Goal: Transaction & Acquisition: Purchase product/service

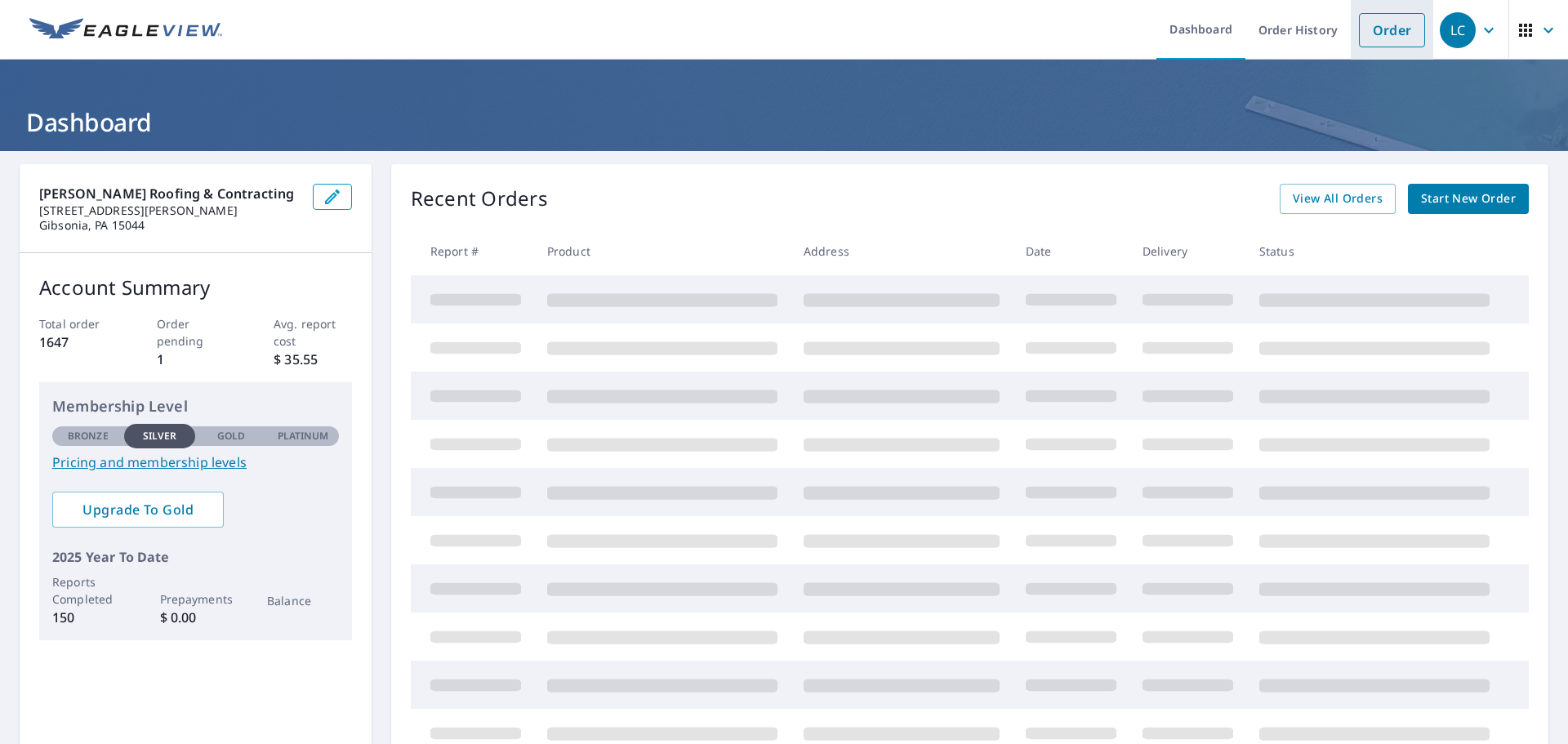
click at [1359, 33] on link "Order" at bounding box center [1392, 30] width 66 height 34
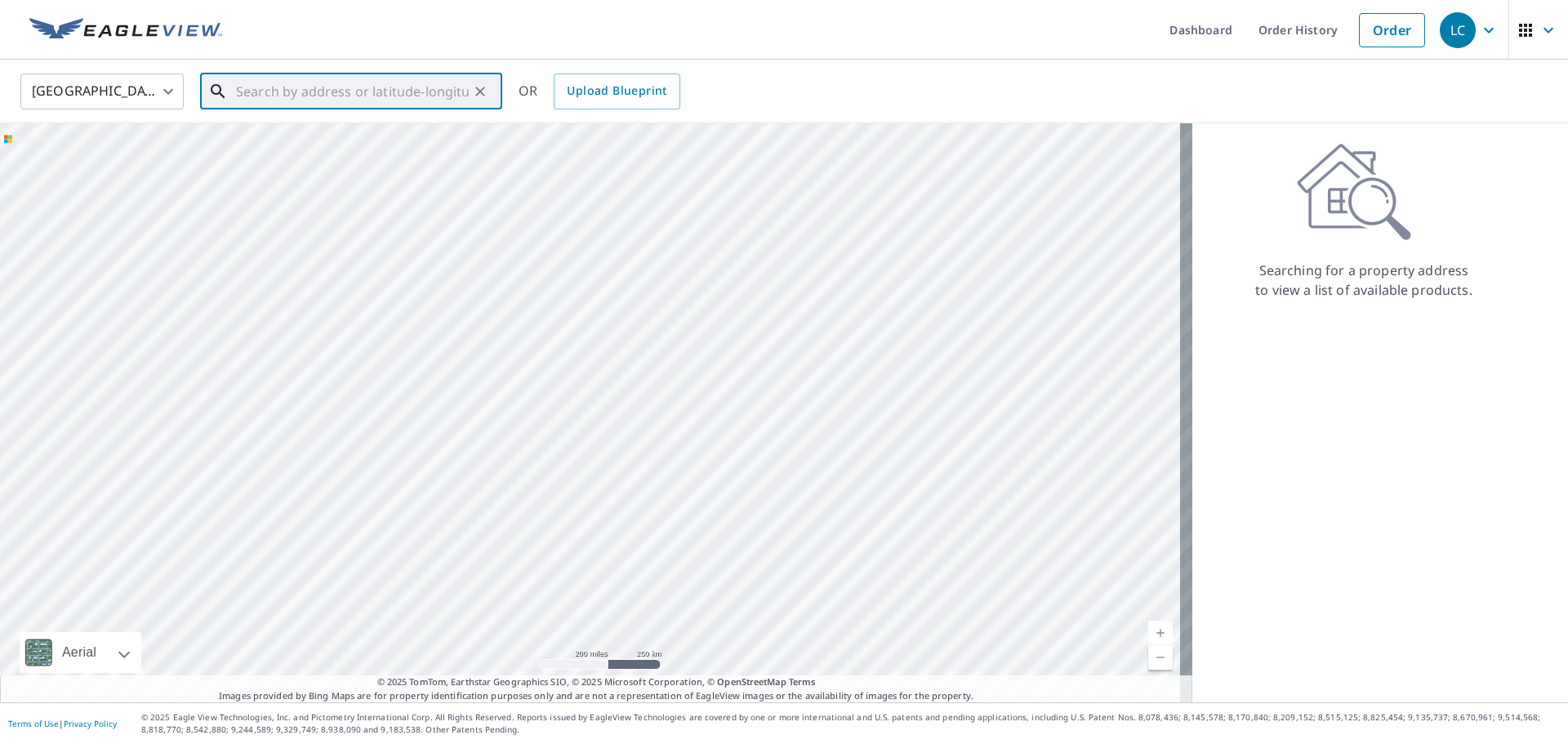
click at [284, 93] on input "text" at bounding box center [352, 92] width 232 height 45
paste input "[STREET_ADDRESS][US_STATE]"
click at [336, 162] on p "Gibsonia, PA 15044" at bounding box center [360, 156] width 256 height 16
type input "[STREET_ADDRESS][PERSON_NAME]"
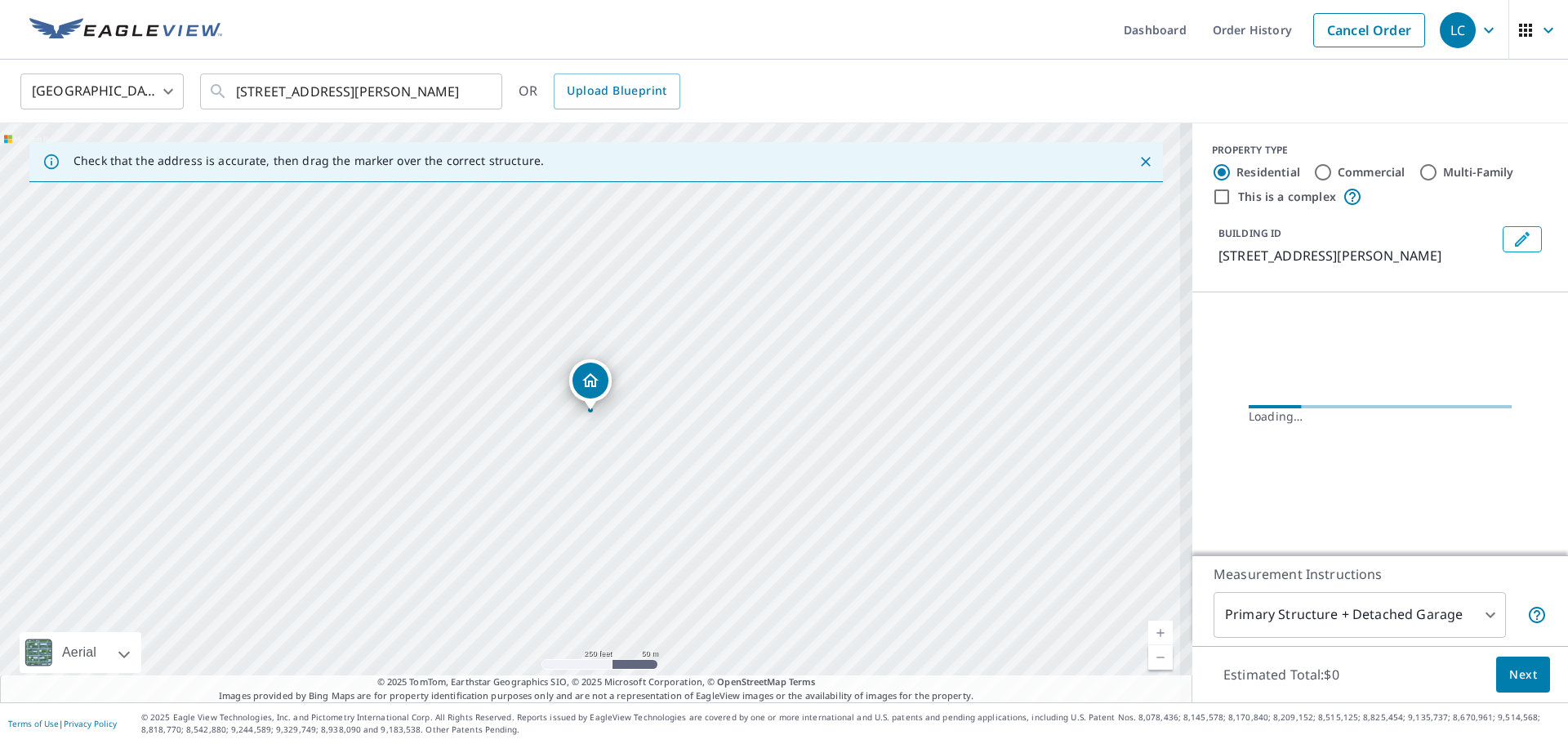
scroll to position [0, 0]
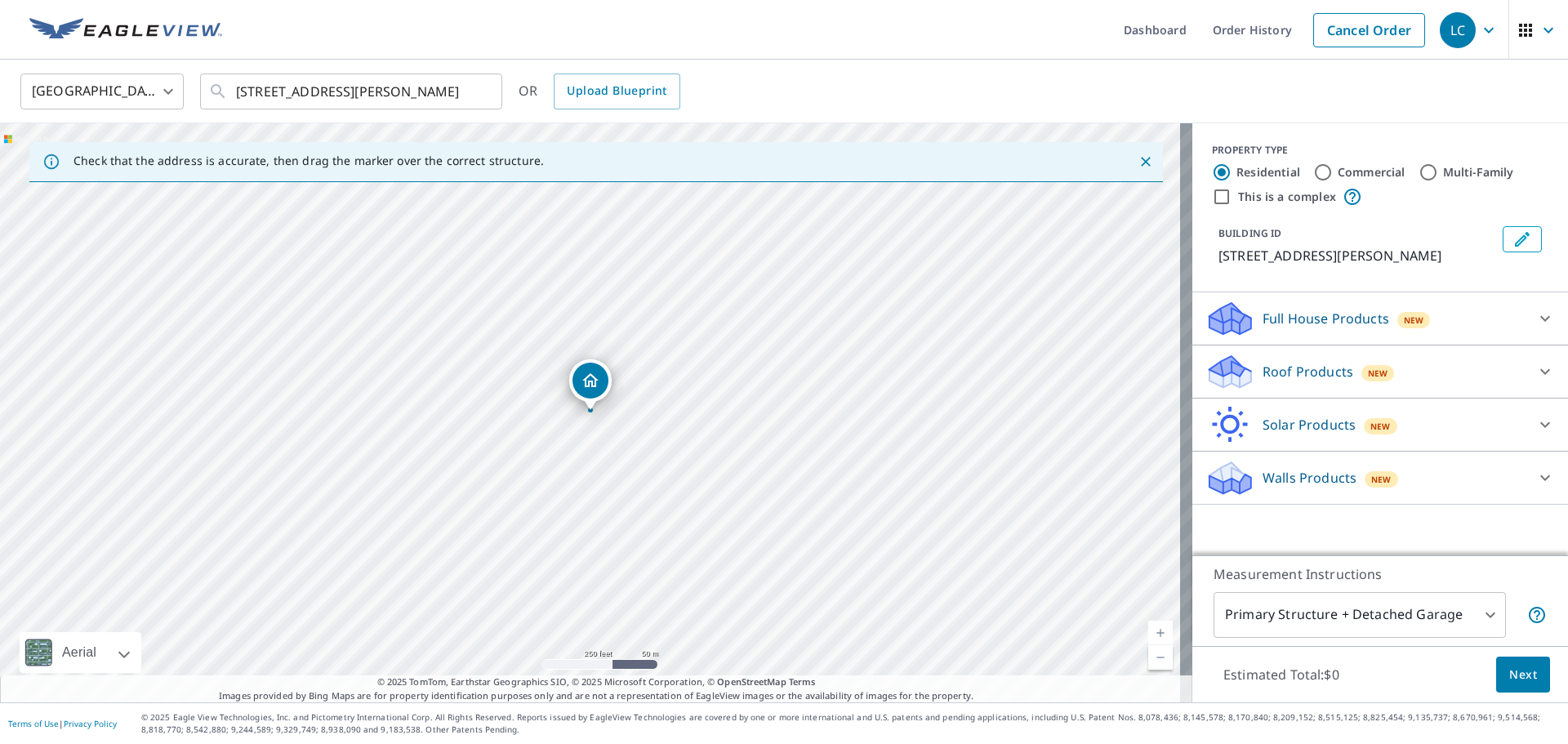
click at [1535, 370] on icon at bounding box center [1544, 371] width 20 height 20
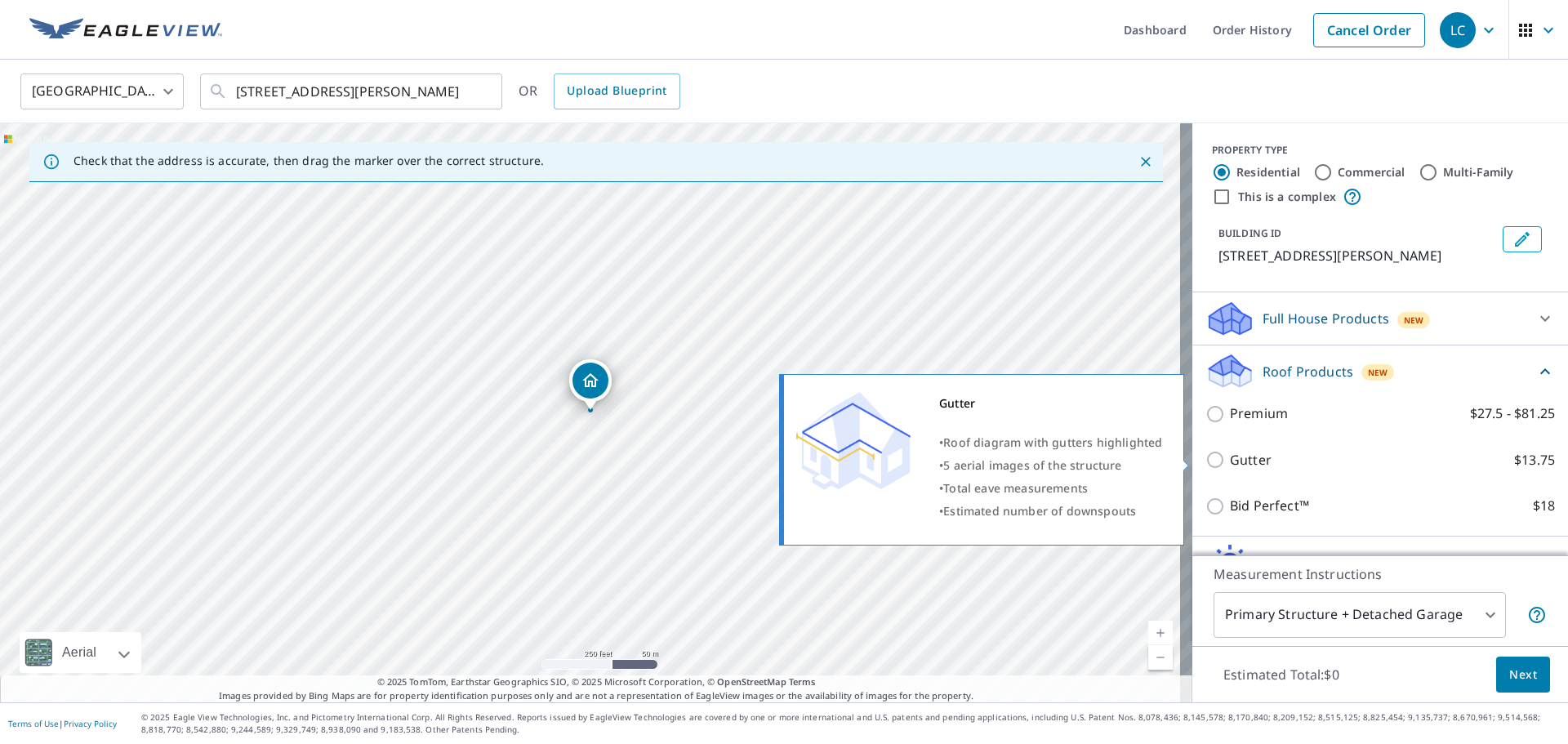
click at [1206, 457] on input "Gutter $13.75" at bounding box center [1218, 459] width 25 height 20
checkbox input "true"
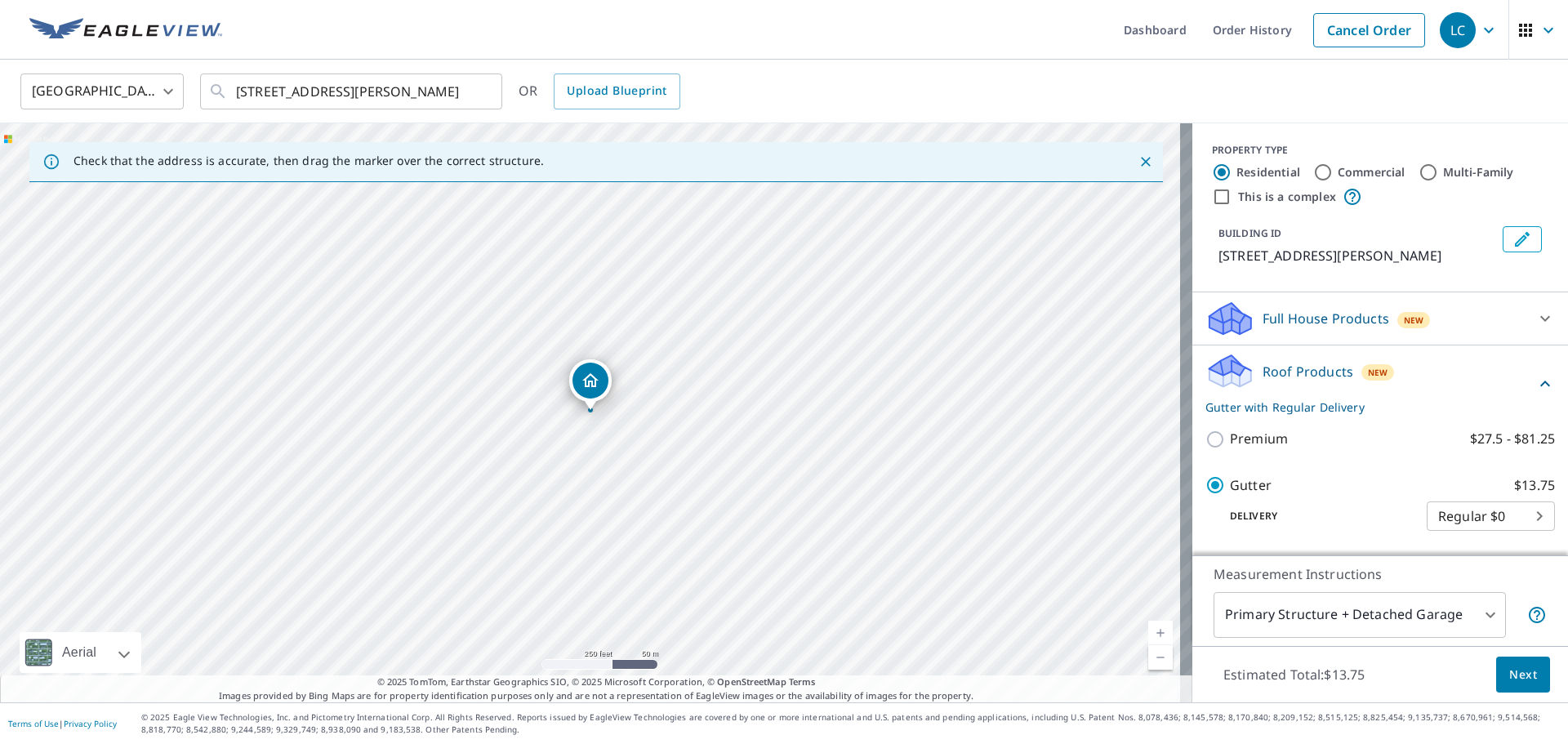
click at [1510, 678] on span "Next" at bounding box center [1523, 675] width 27 height 21
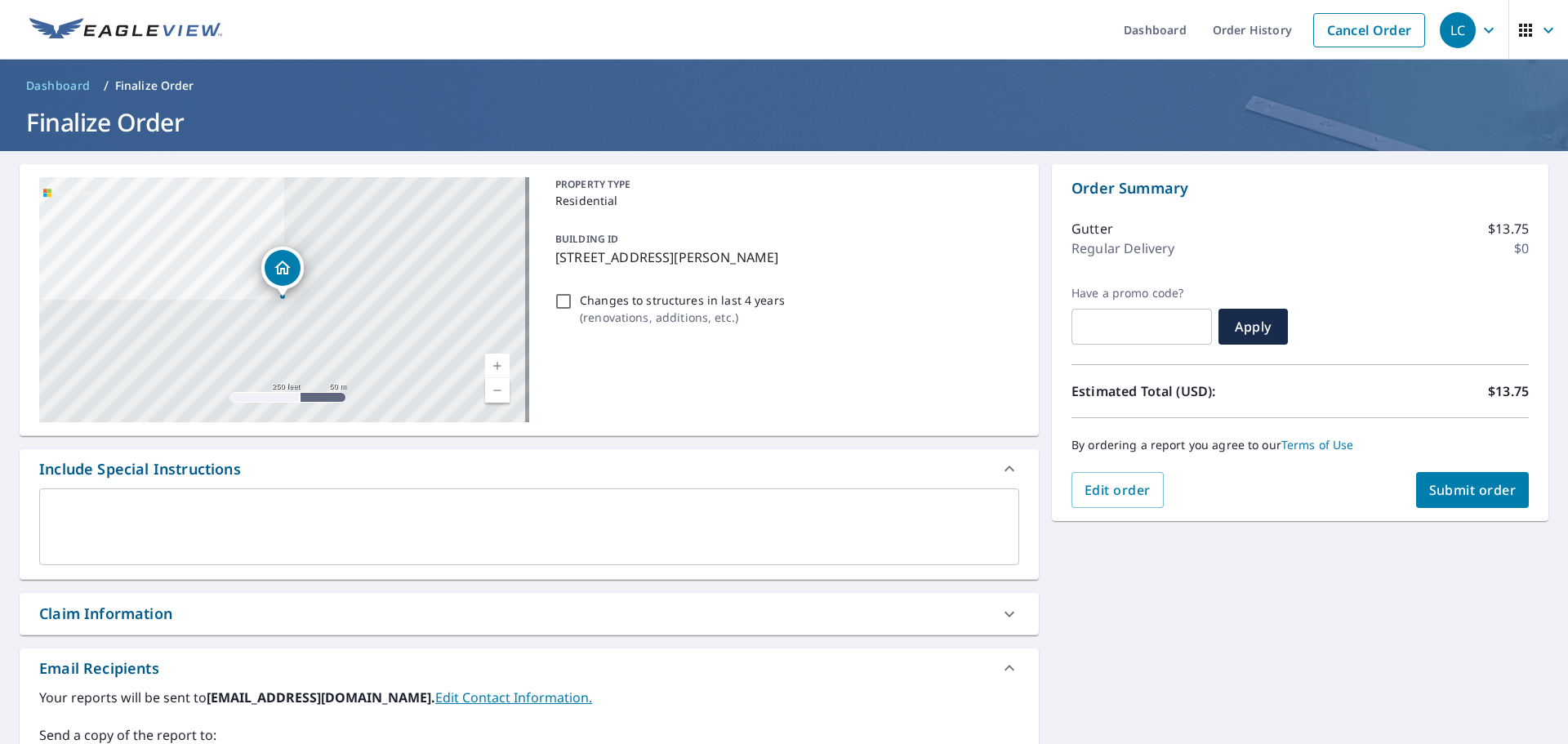
click at [196, 535] on textarea at bounding box center [529, 526] width 957 height 46
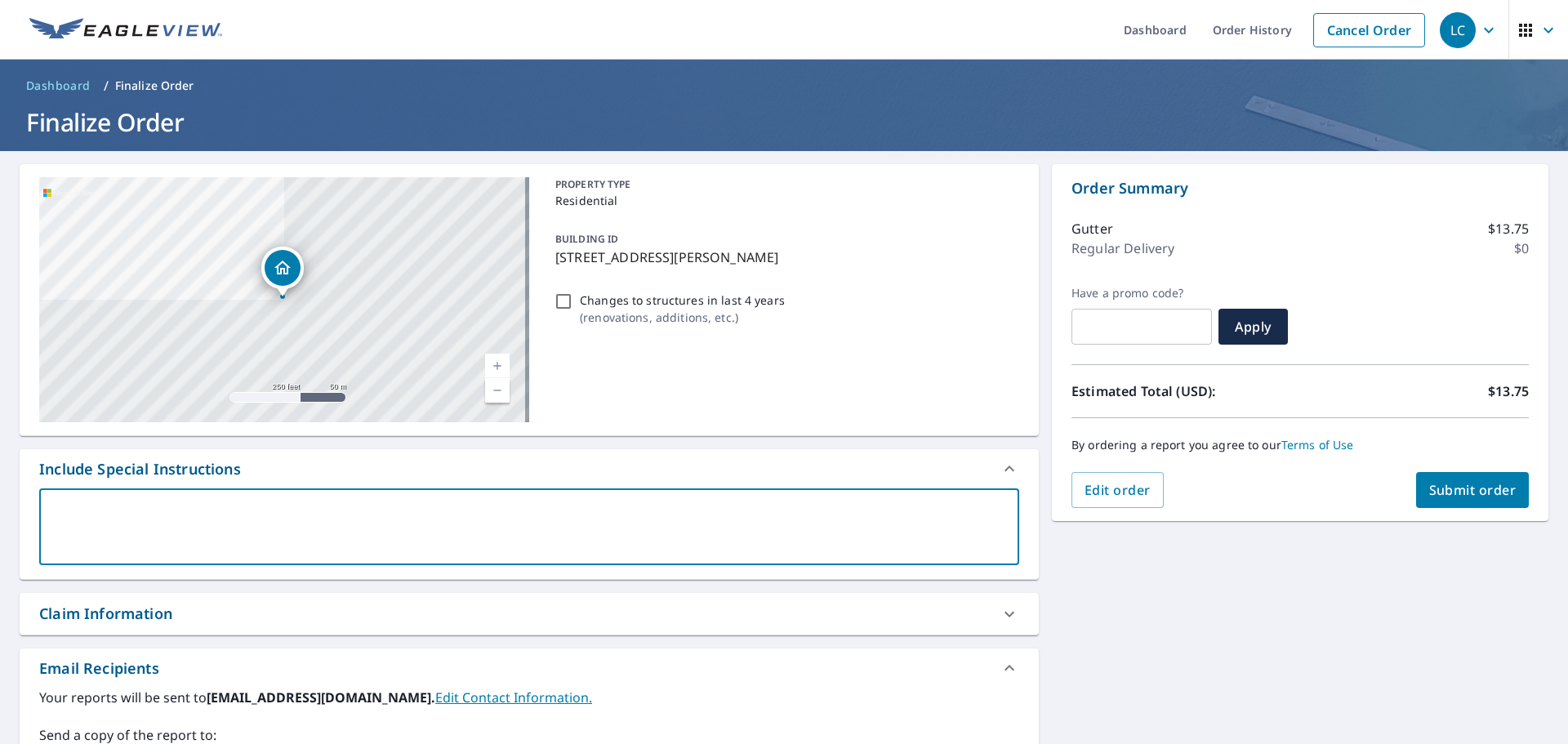
type textarea "g"
type textarea "x"
type textarea "gu"
type textarea "x"
type textarea "gut"
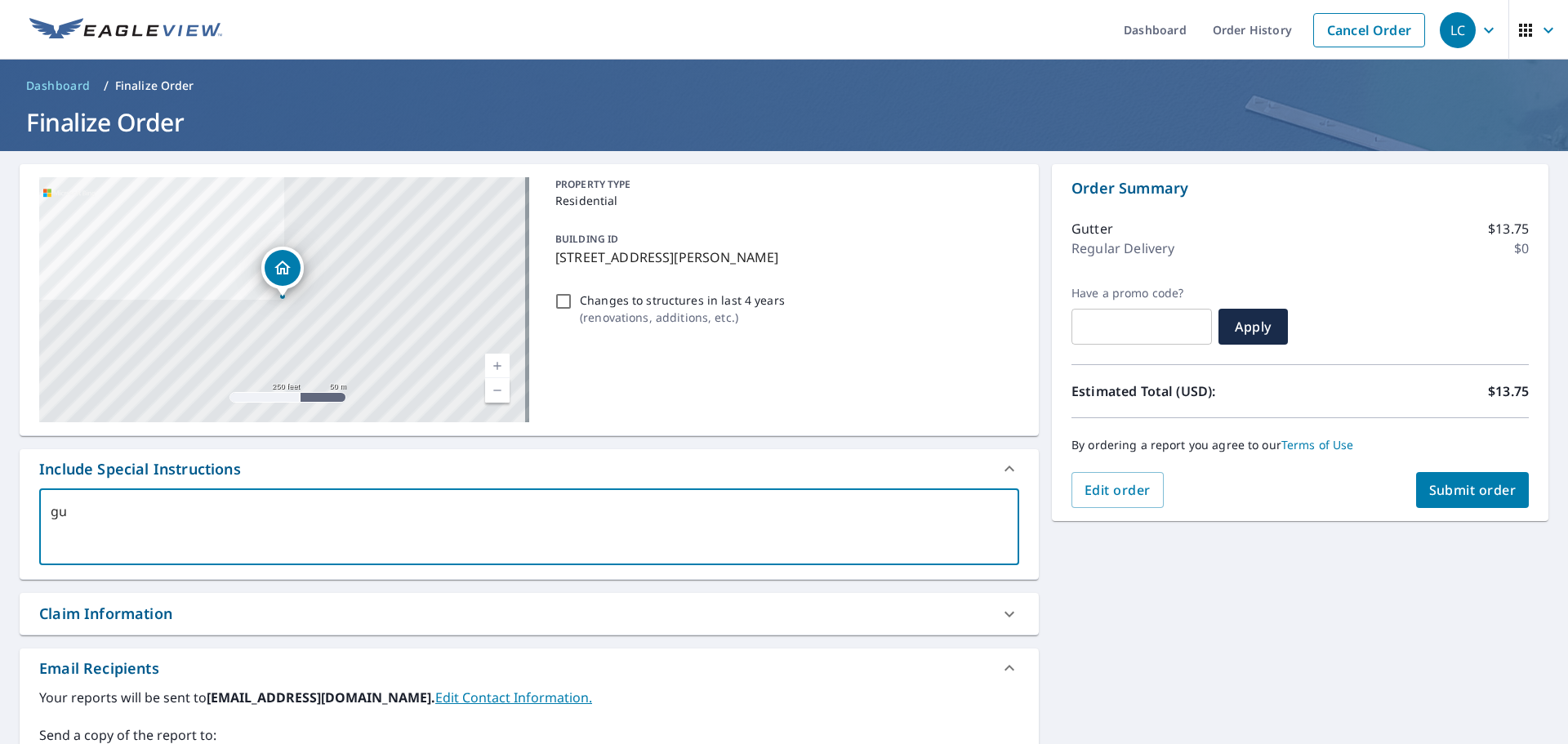
type textarea "x"
type textarea "[PERSON_NAME]"
type textarea "x"
type textarea "[PERSON_NAME]"
type textarea "x"
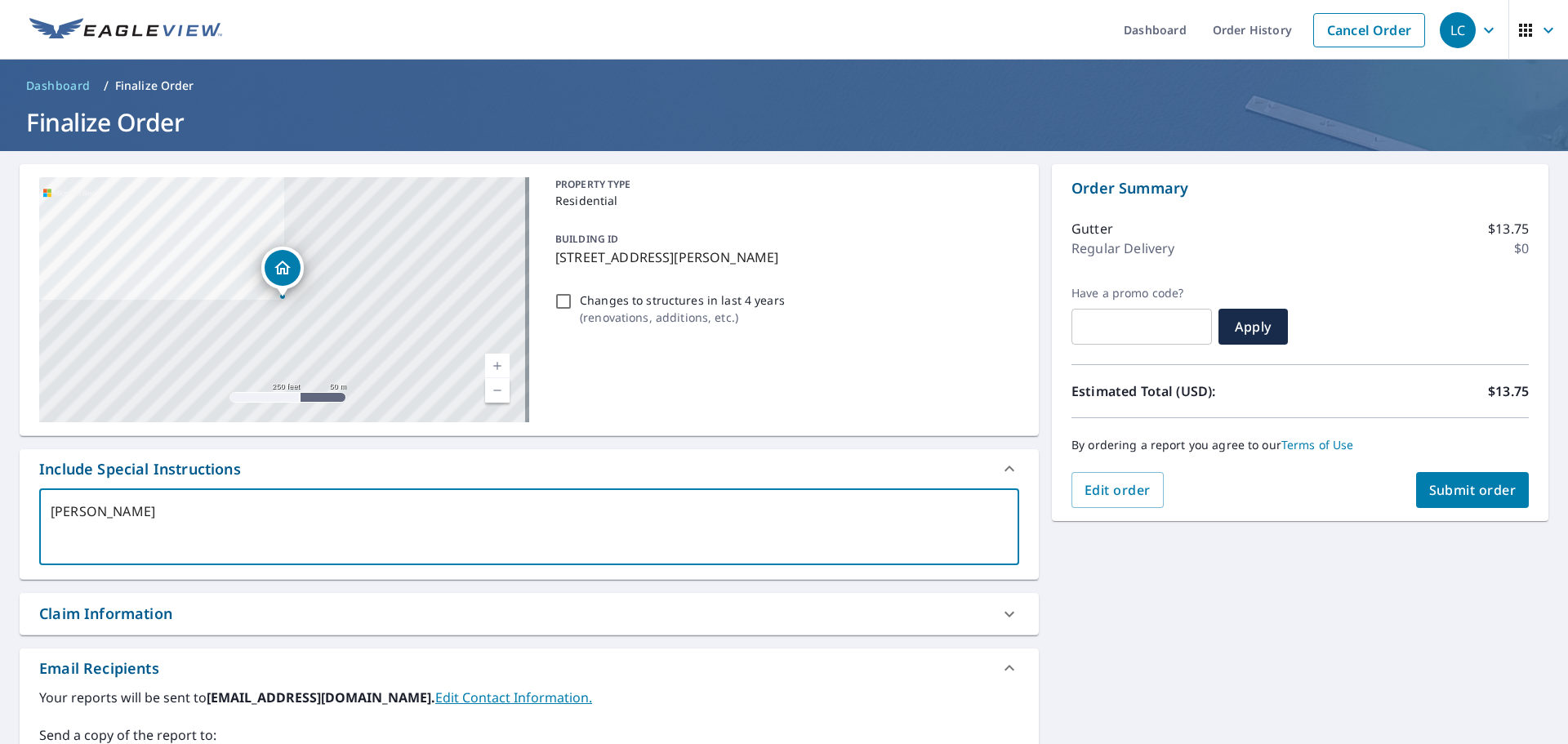
type textarea "gutter"
type textarea "x"
type textarea "gutter"
type textarea "x"
type textarea "gutter s"
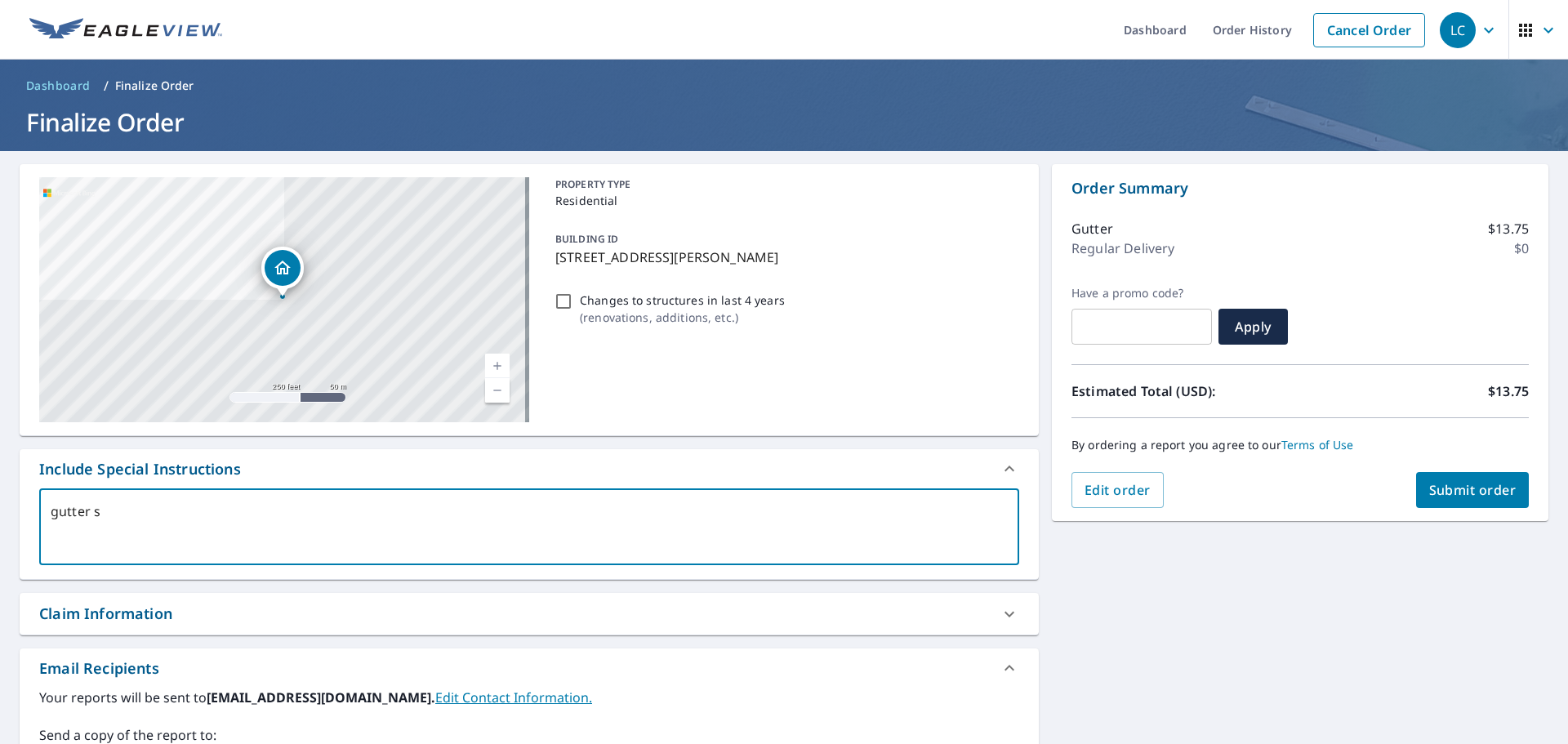
type textarea "x"
type textarea "gutter sn"
type textarea "x"
type textarea "gutter sna"
type textarea "x"
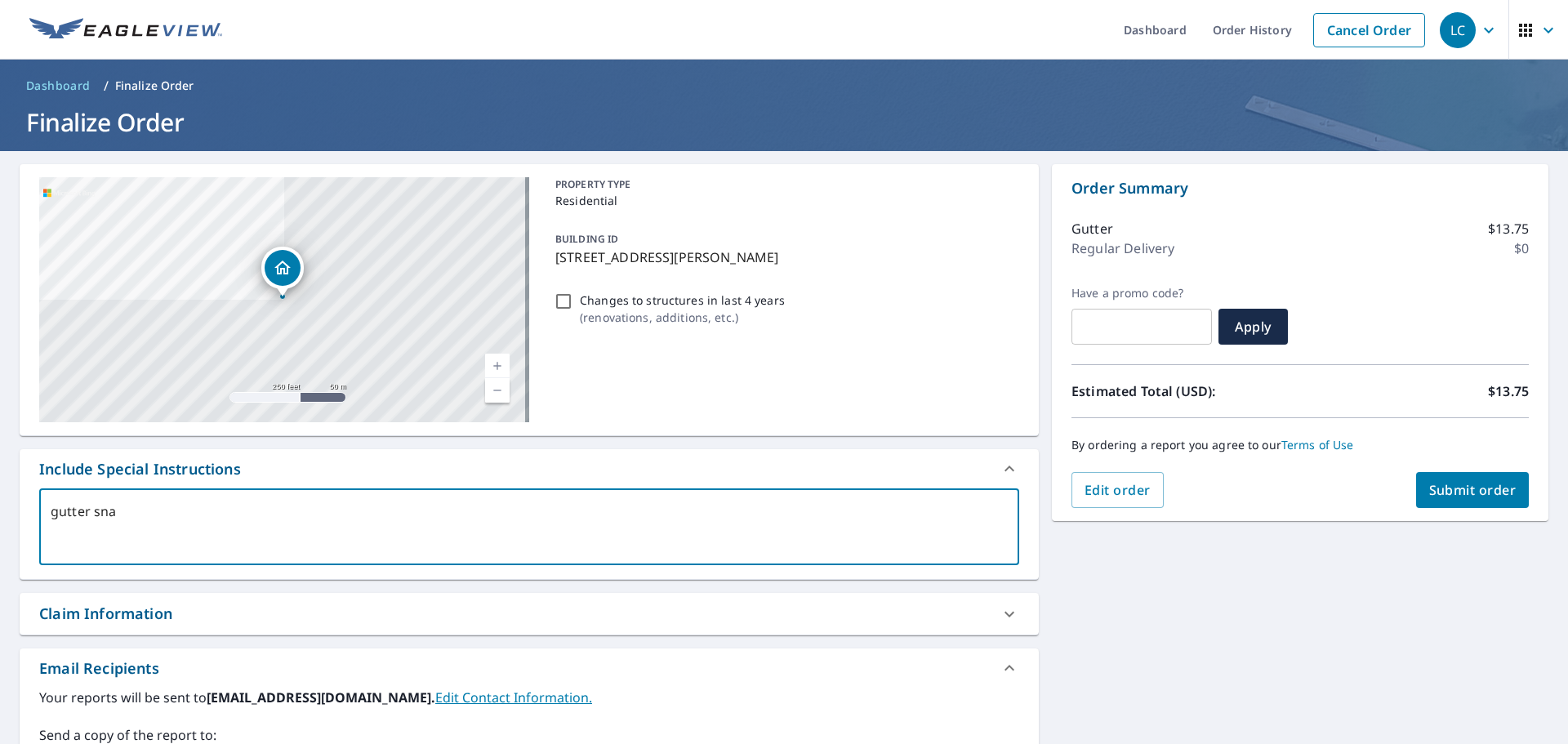
type textarea "gutter sna"
type textarea "x"
type textarea "gutter sna"
type textarea "x"
type textarea "gutter sn"
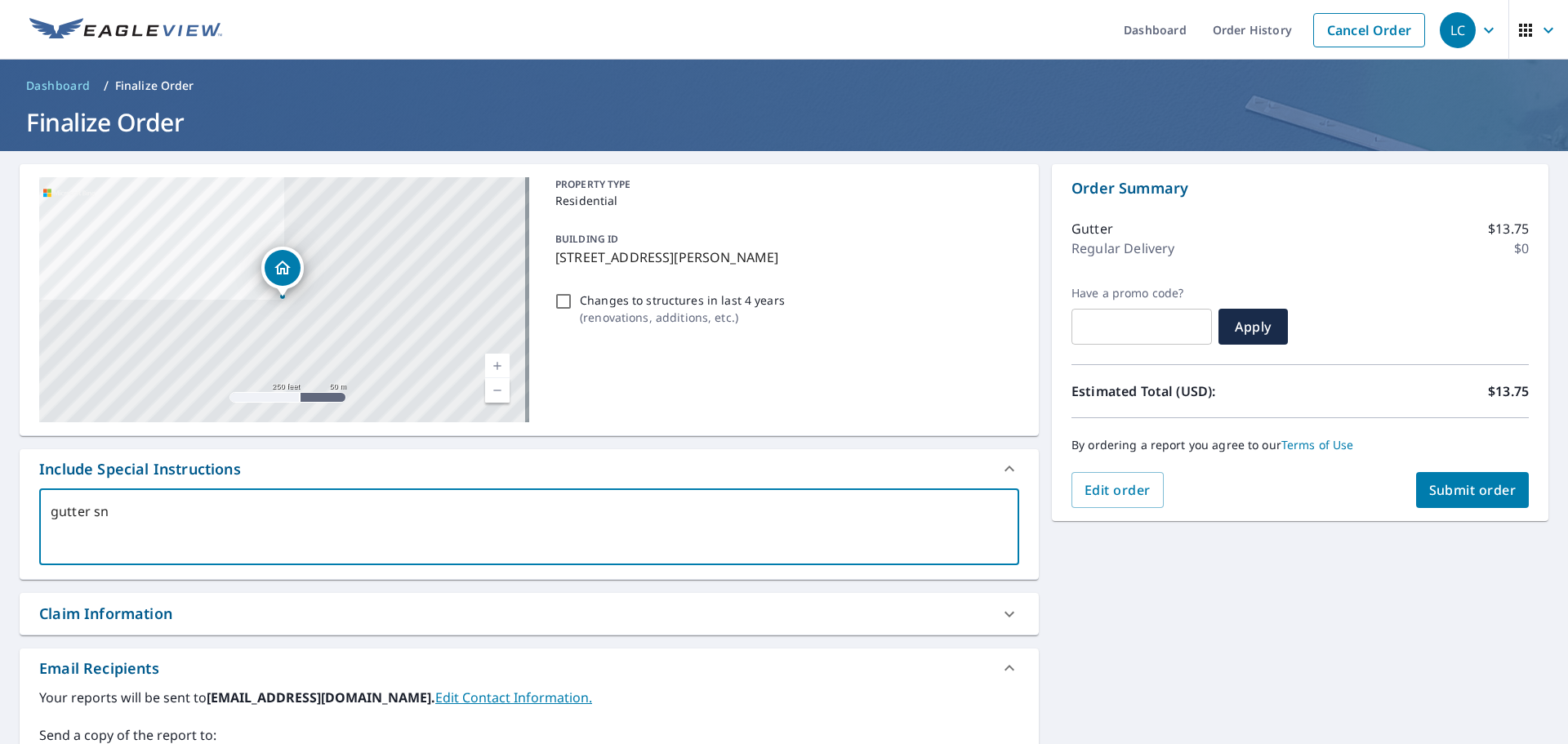
type textarea "x"
type textarea "gutter s"
type textarea "x"
type textarea "gutter"
type textarea "x"
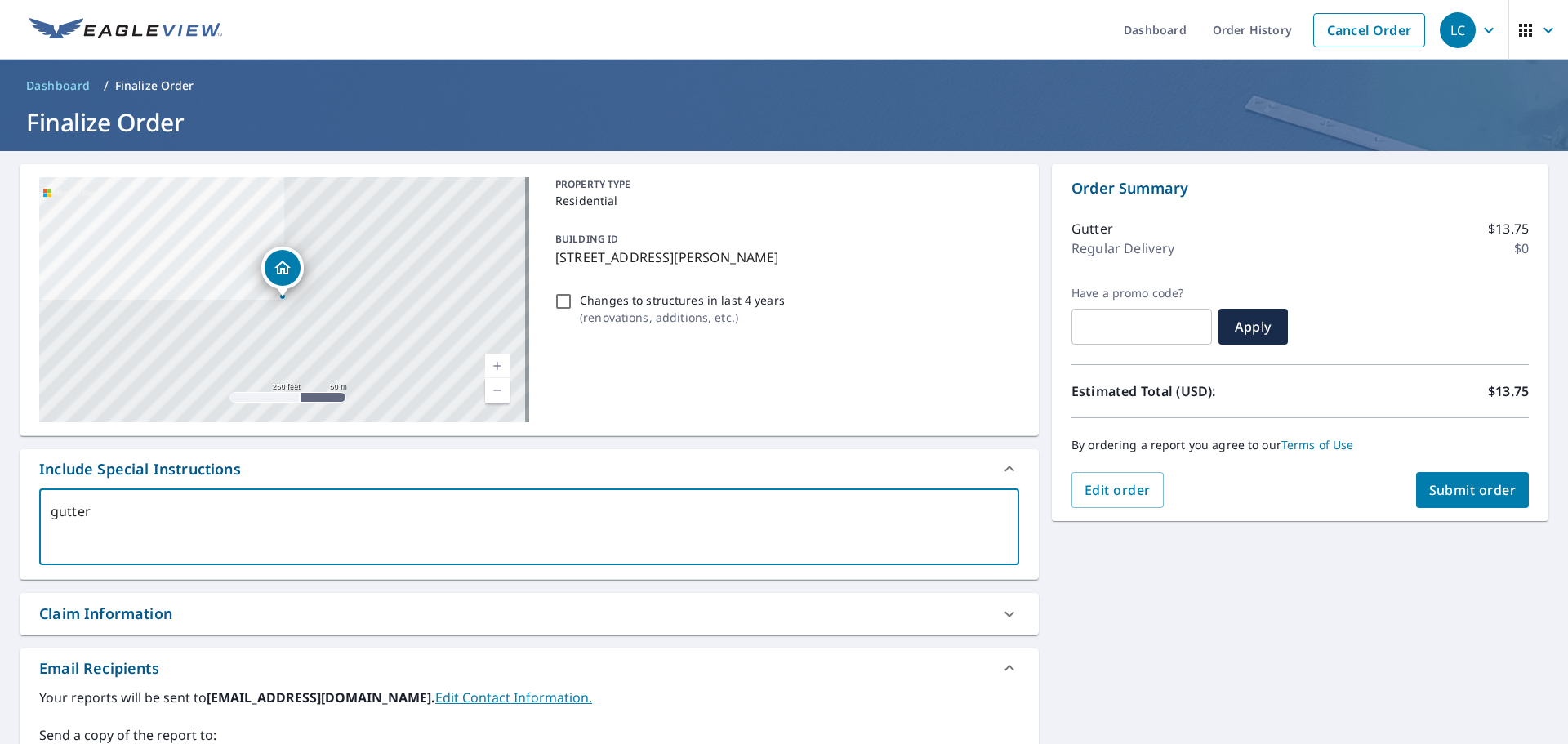
type textarea "gutter a"
type textarea "x"
type textarea "gutter an"
type textarea "x"
type textarea "gutter and"
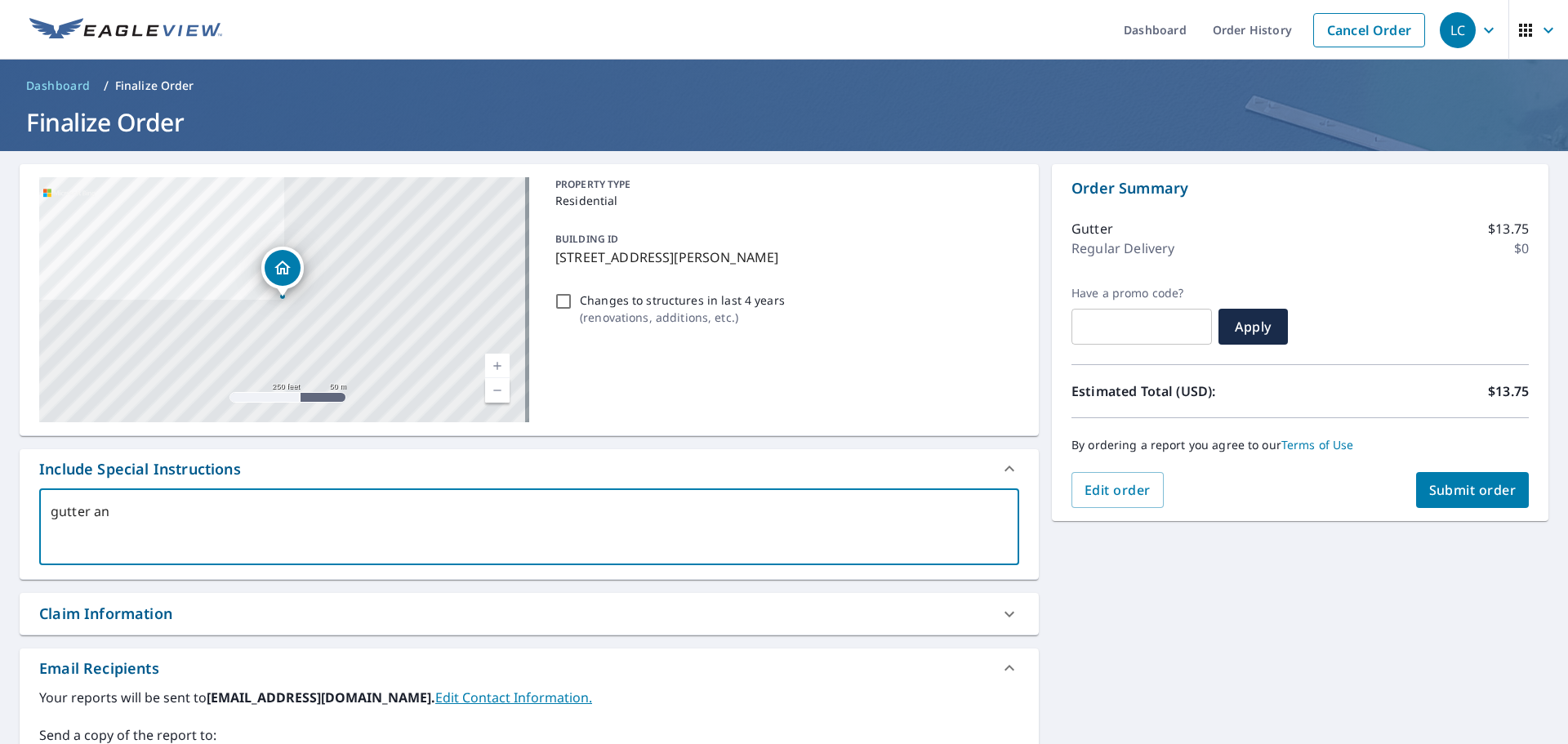
type textarea "x"
type textarea "gutter and"
type textarea "x"
type textarea "gutter and d"
type textarea "x"
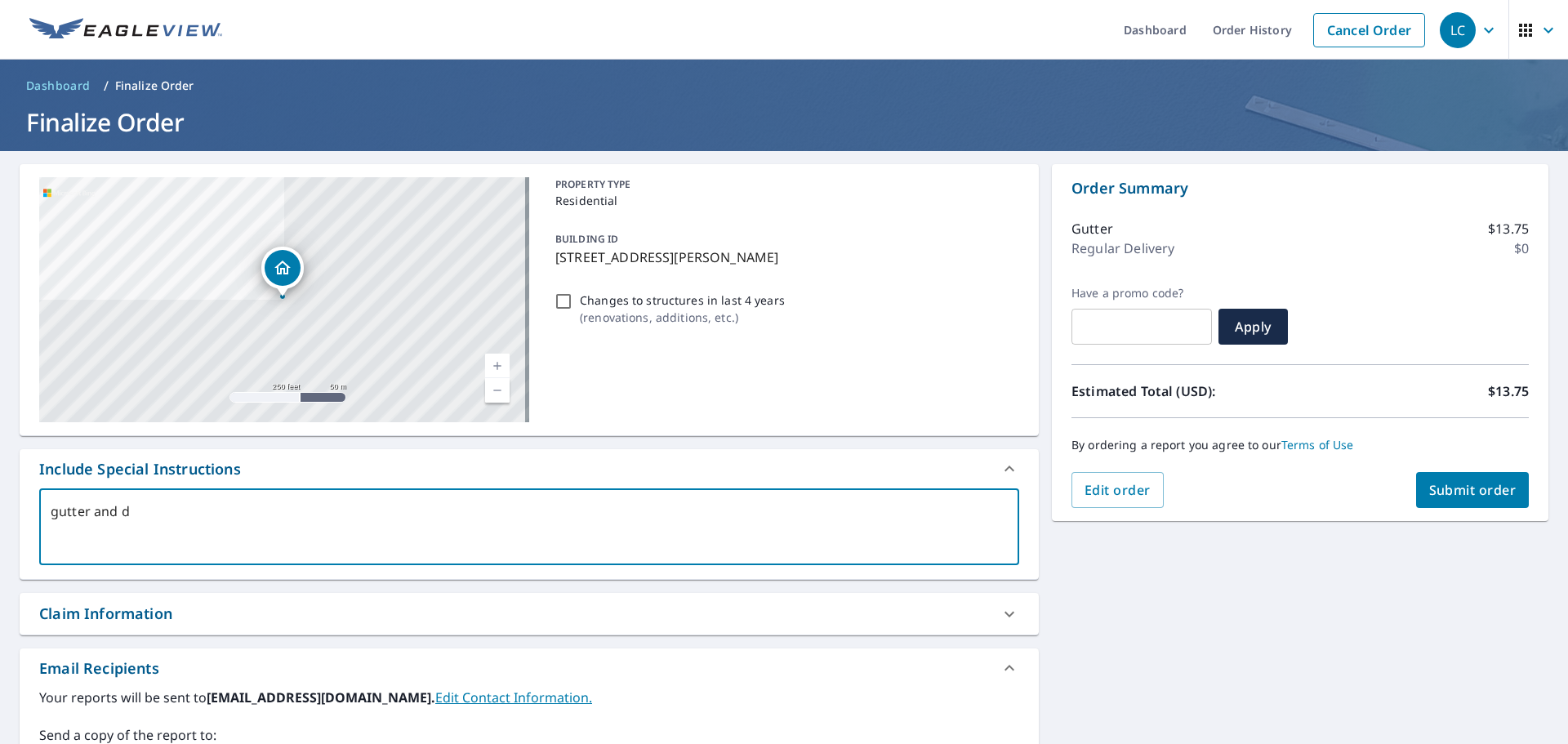
type textarea "gutter and do"
type textarea "x"
type textarea "gutter and dow"
type textarea "x"
type textarea "gutter and down"
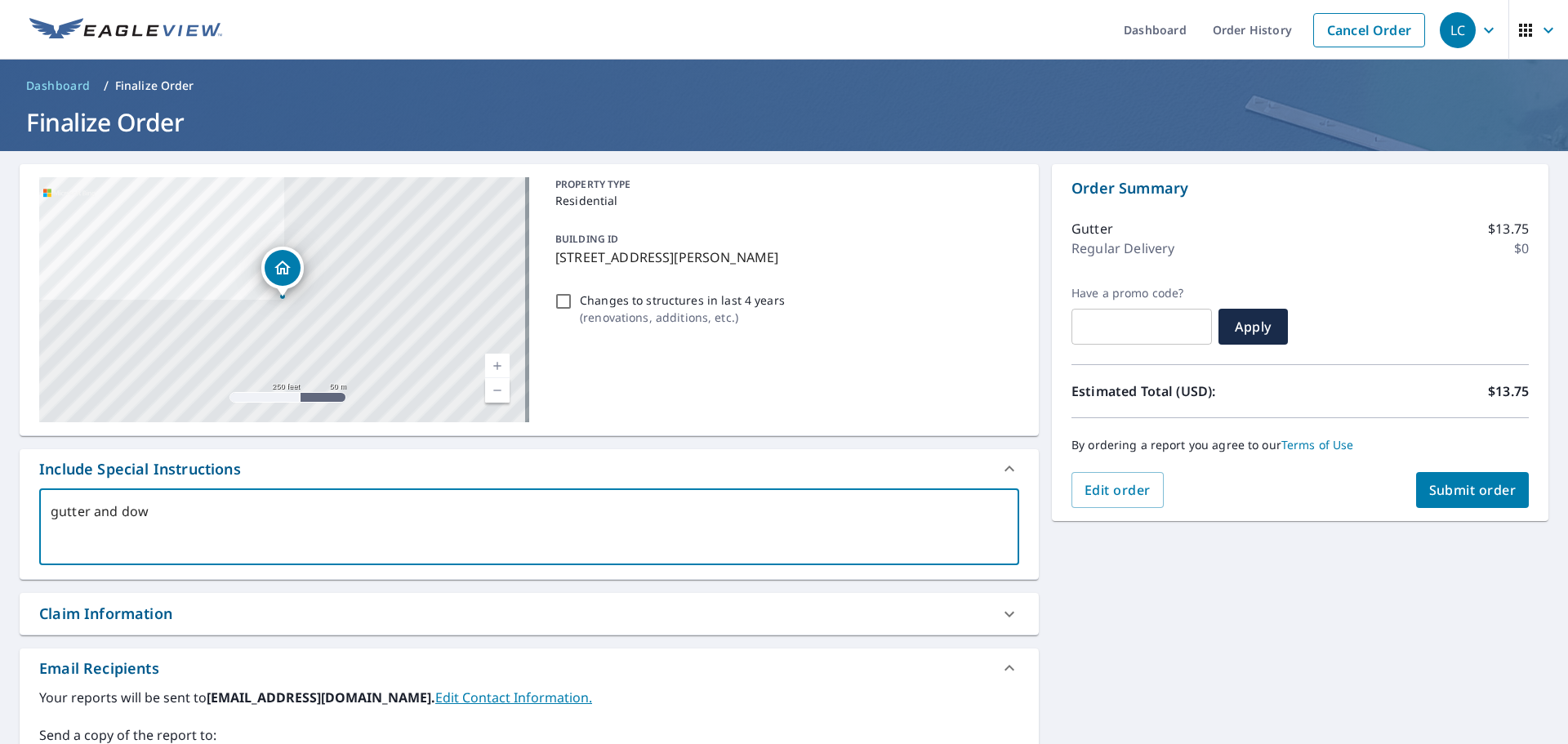
type textarea "x"
type textarea "gutter and downs"
type textarea "x"
type textarea "gutter and downsp"
type textarea "x"
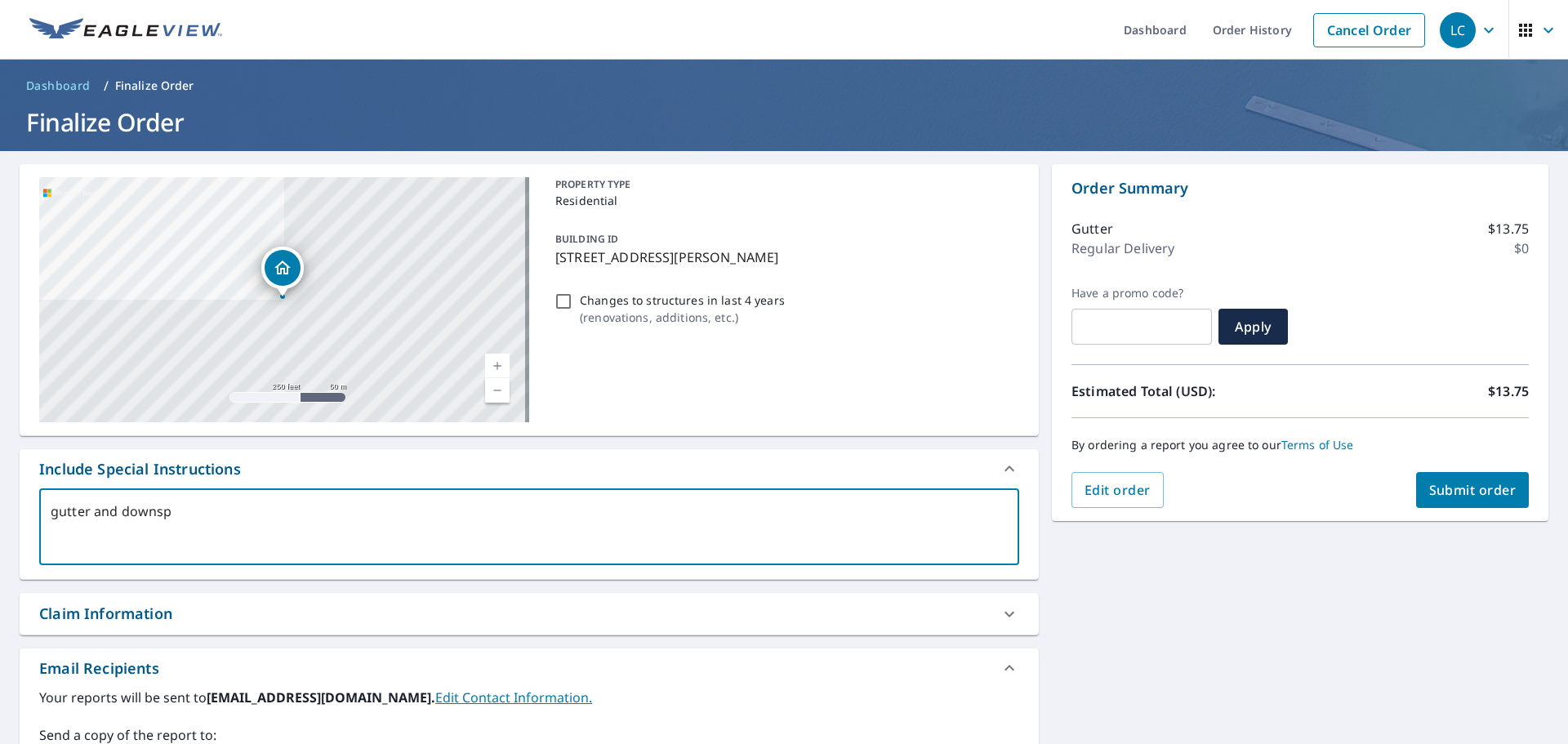
type textarea "gutter and downspo"
type textarea "x"
type textarea "gutter and downspou"
type textarea "x"
type textarea "gutter and downspout"
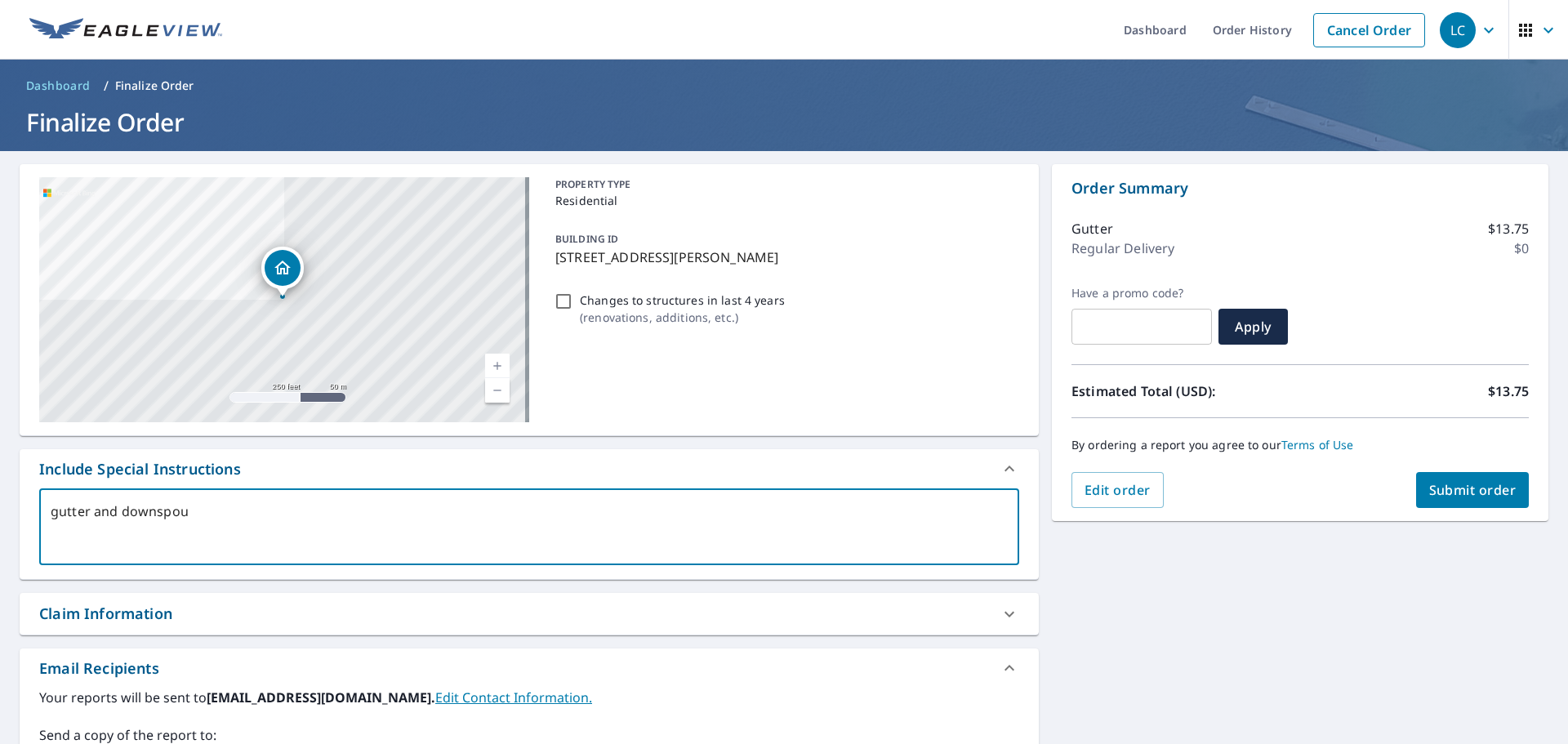
type textarea "x"
type textarea "gutter and downspout"
type textarea "x"
type textarea "gutter and downspout r"
type textarea "x"
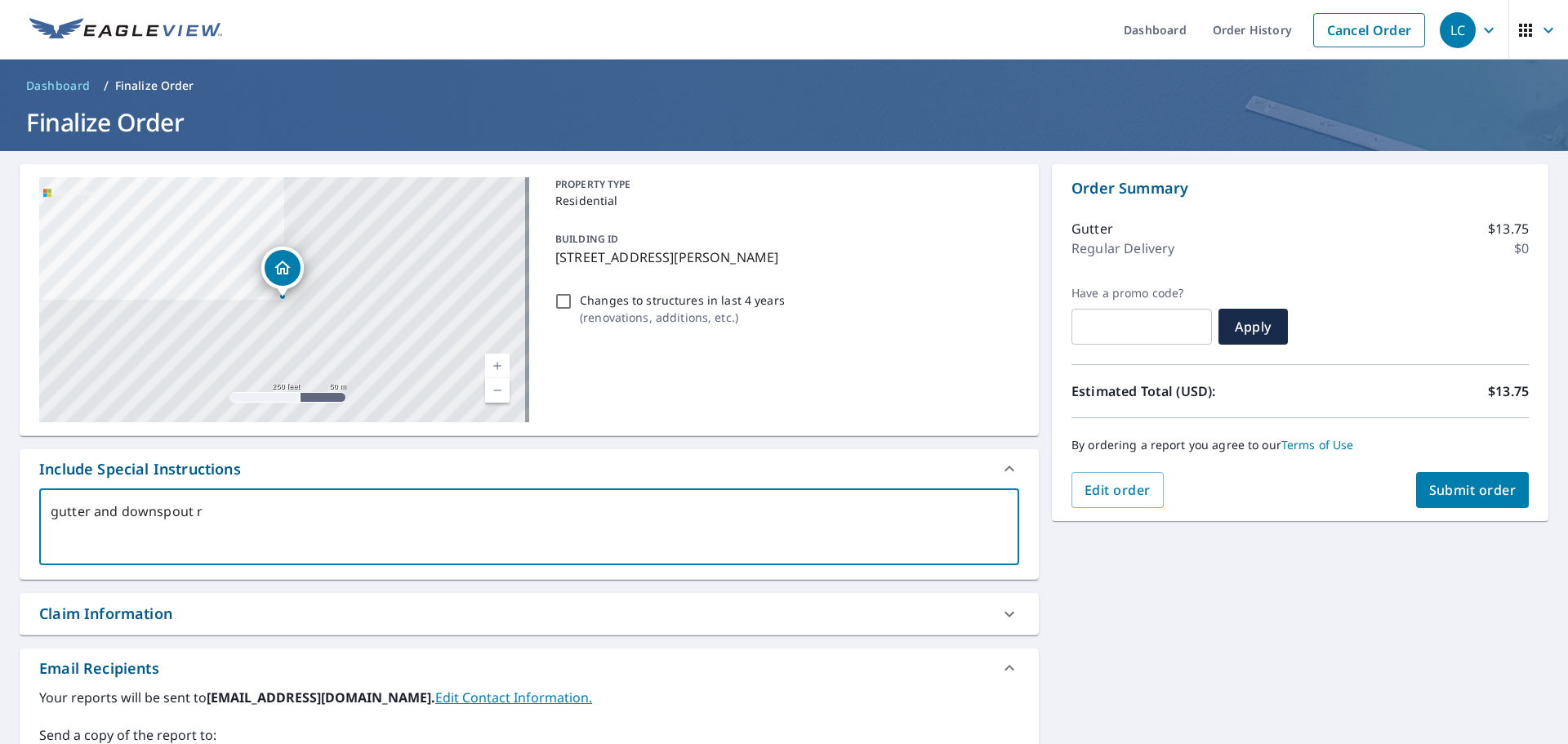
type textarea "gutter and downspout re"
type textarea "x"
type textarea "gutter and downspout rep"
type textarea "x"
type textarea "gutter and downspout repl"
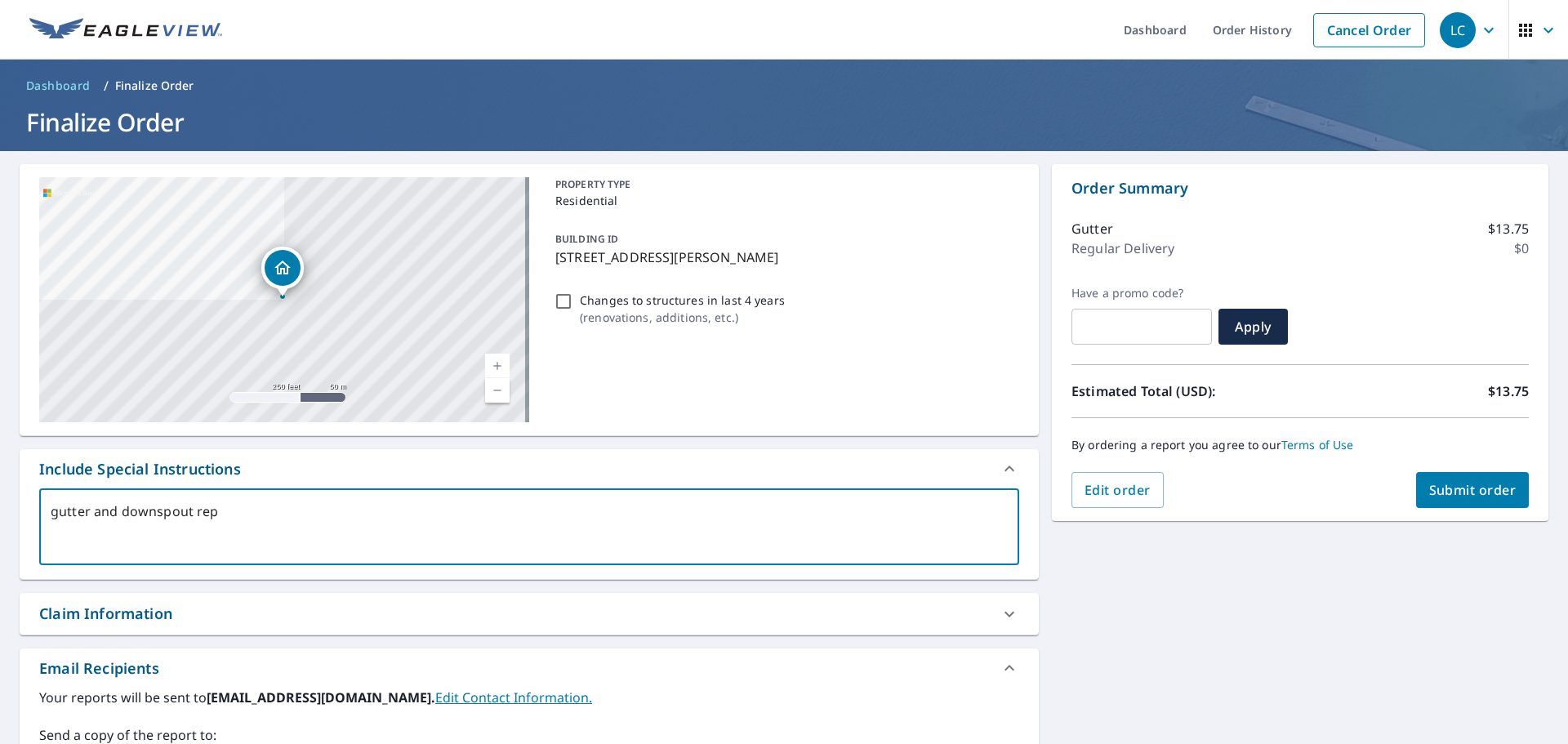
type textarea "x"
type textarea "gutter and downspout repla"
type textarea "x"
type textarea "gutter and downspout replac"
type textarea "x"
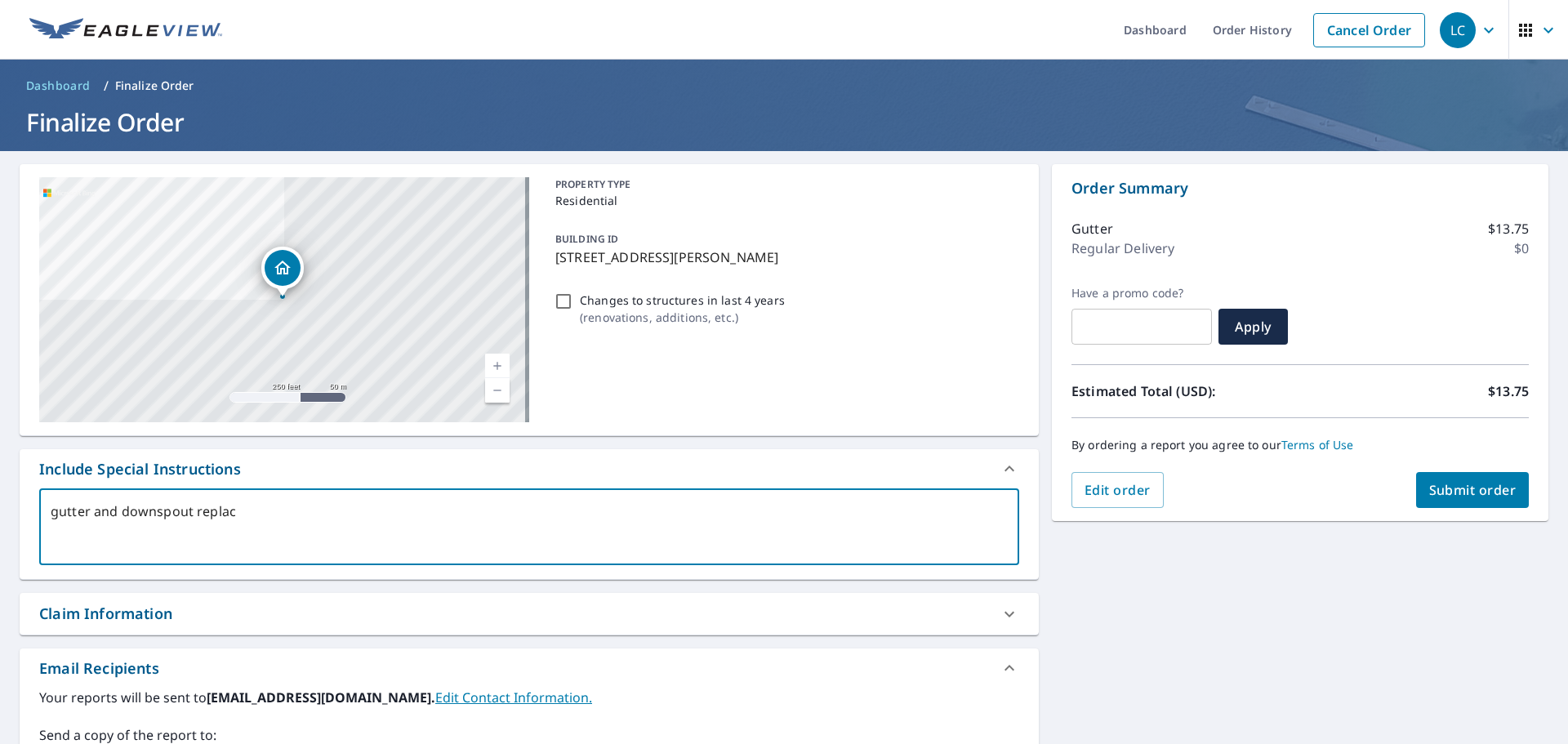
type textarea "gutter and downspout replace"
type textarea "x"
type textarea "gutter and downspout replacem"
type textarea "x"
type textarea "gutter and downspout replaceme"
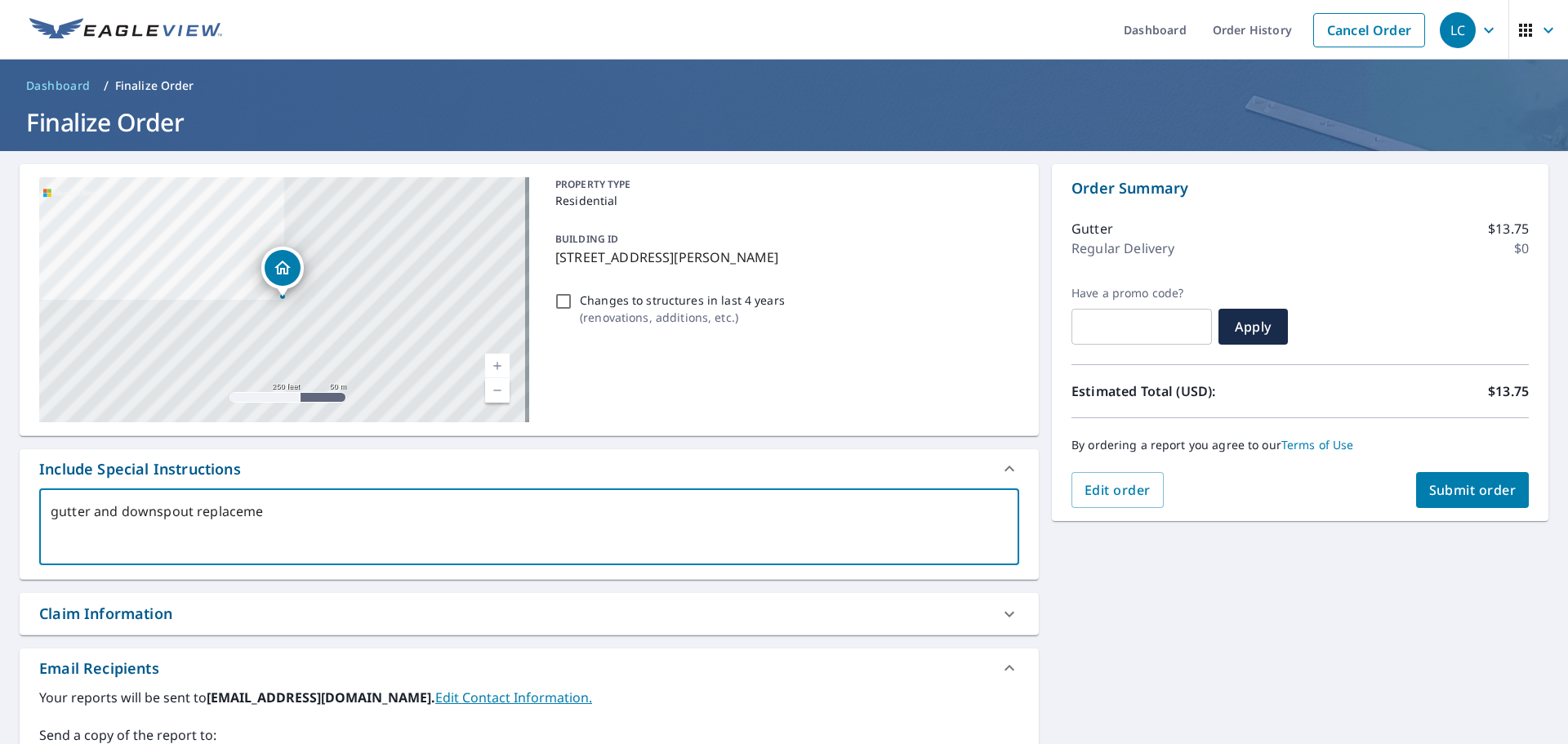
type textarea "x"
type textarea "gutter and downspout replacemetn"
type textarea "x"
type textarea "gutter and downspout replacemetn"
type textarea "x"
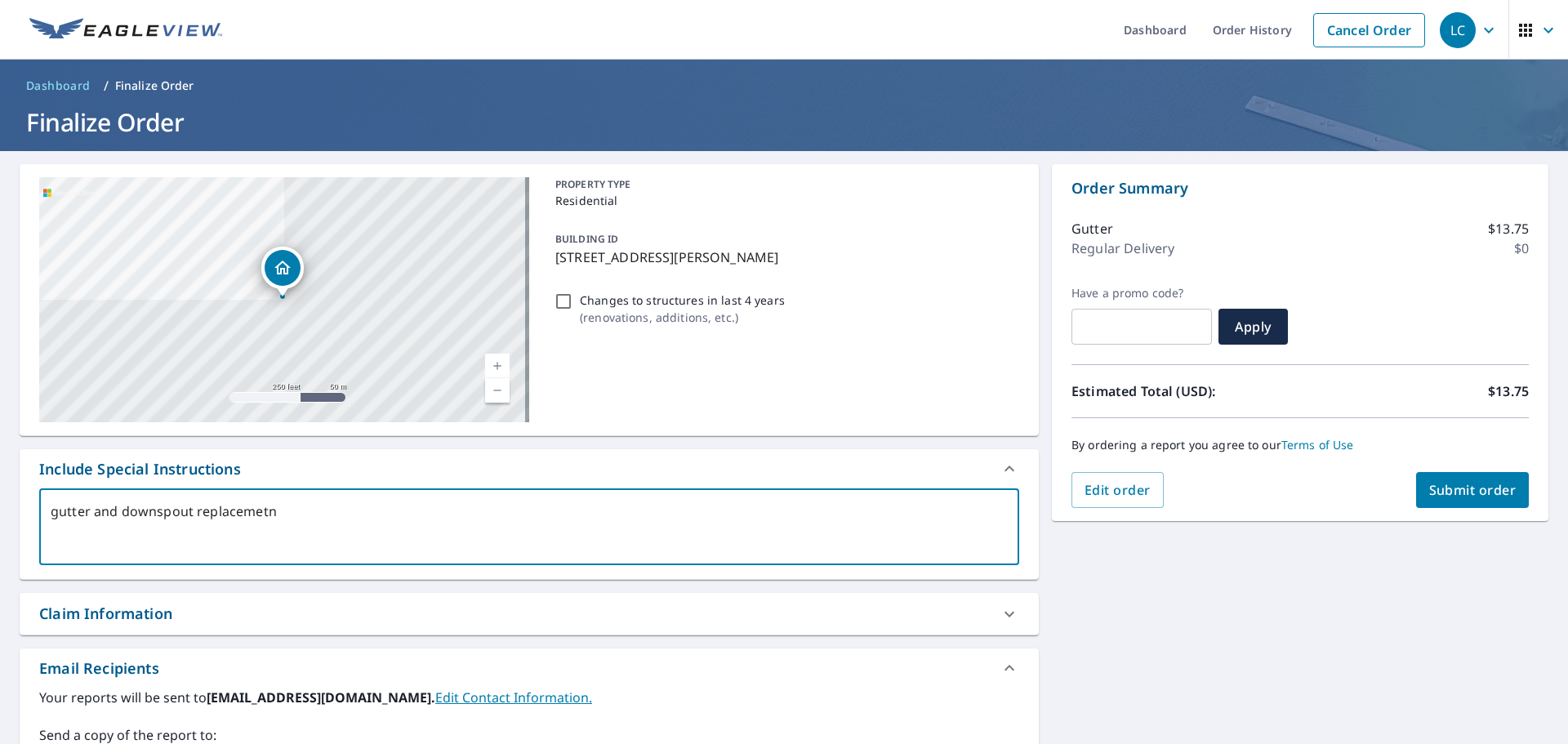
type textarea "gutter and downspout replacemetn"
type textarea "x"
type textarea "gutter and downspout replacemet"
type textarea "x"
type textarea "gutter and downspout replaceme"
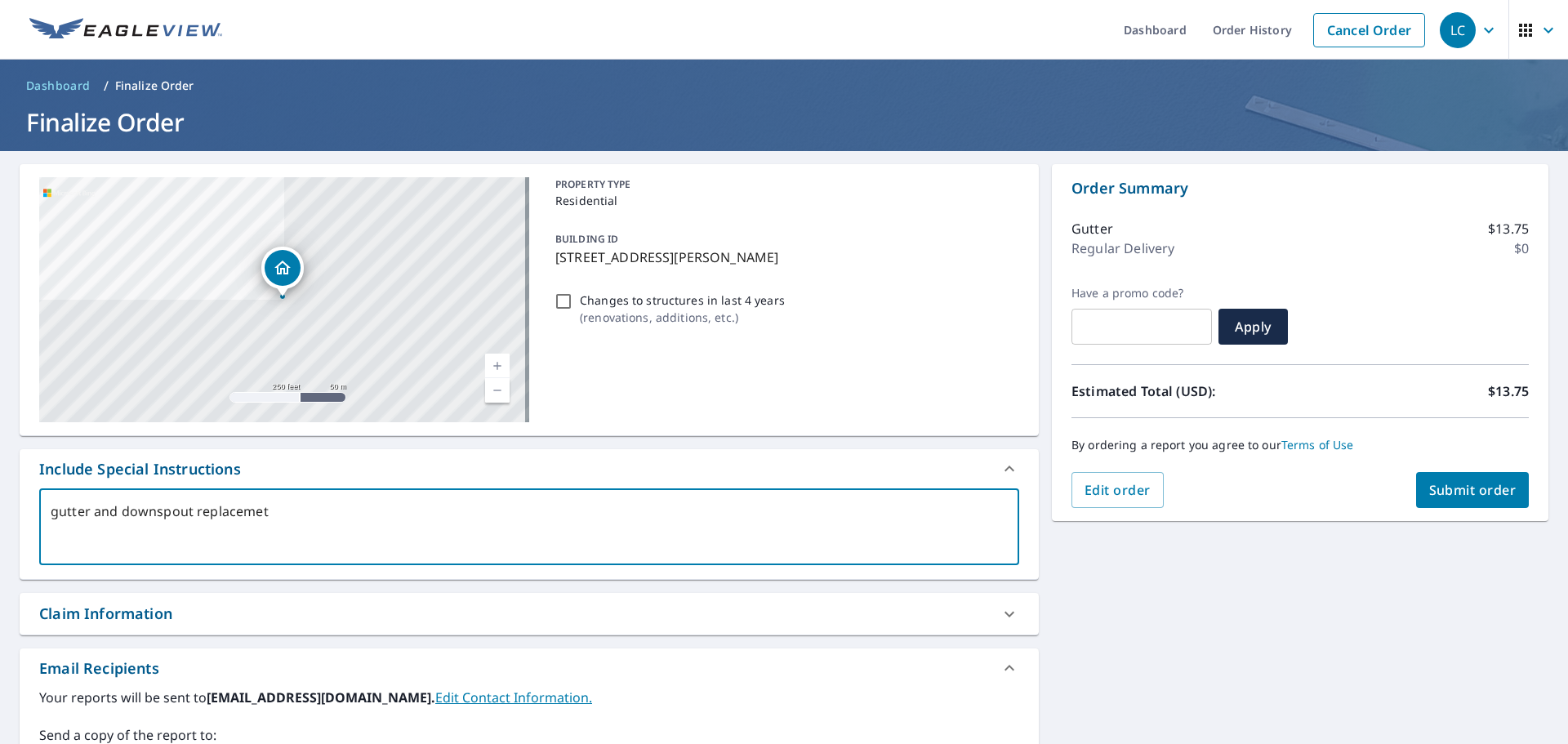
type textarea "x"
type textarea "gutter and downspout replacemen"
type textarea "x"
type textarea "gutter and downspout replacement"
type textarea "x"
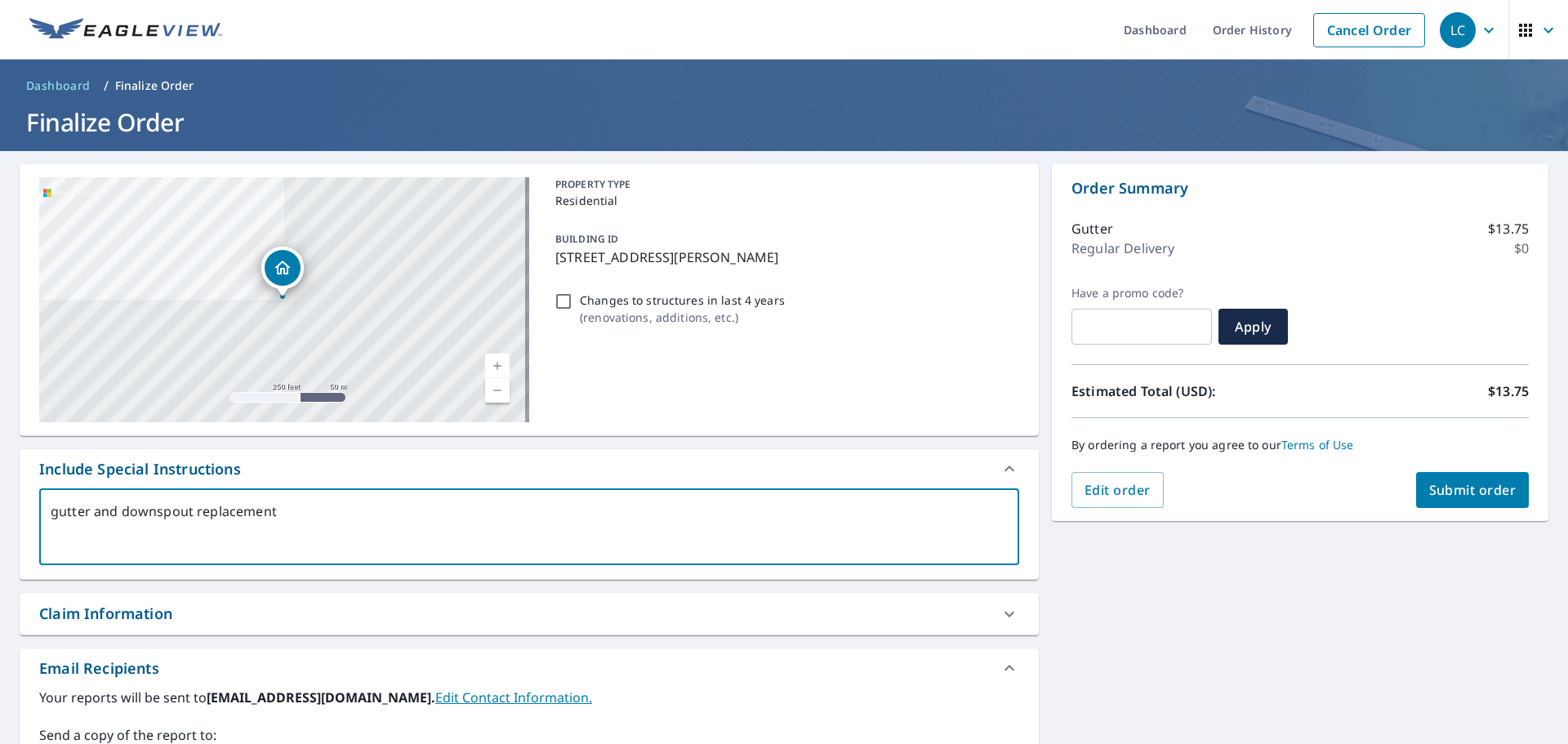
type textarea "gutter and downspout replacement"
type textarea "x"
type textarea "gutter and downspout replacement i"
type textarea "x"
type textarea "gutter and downspout replacement in"
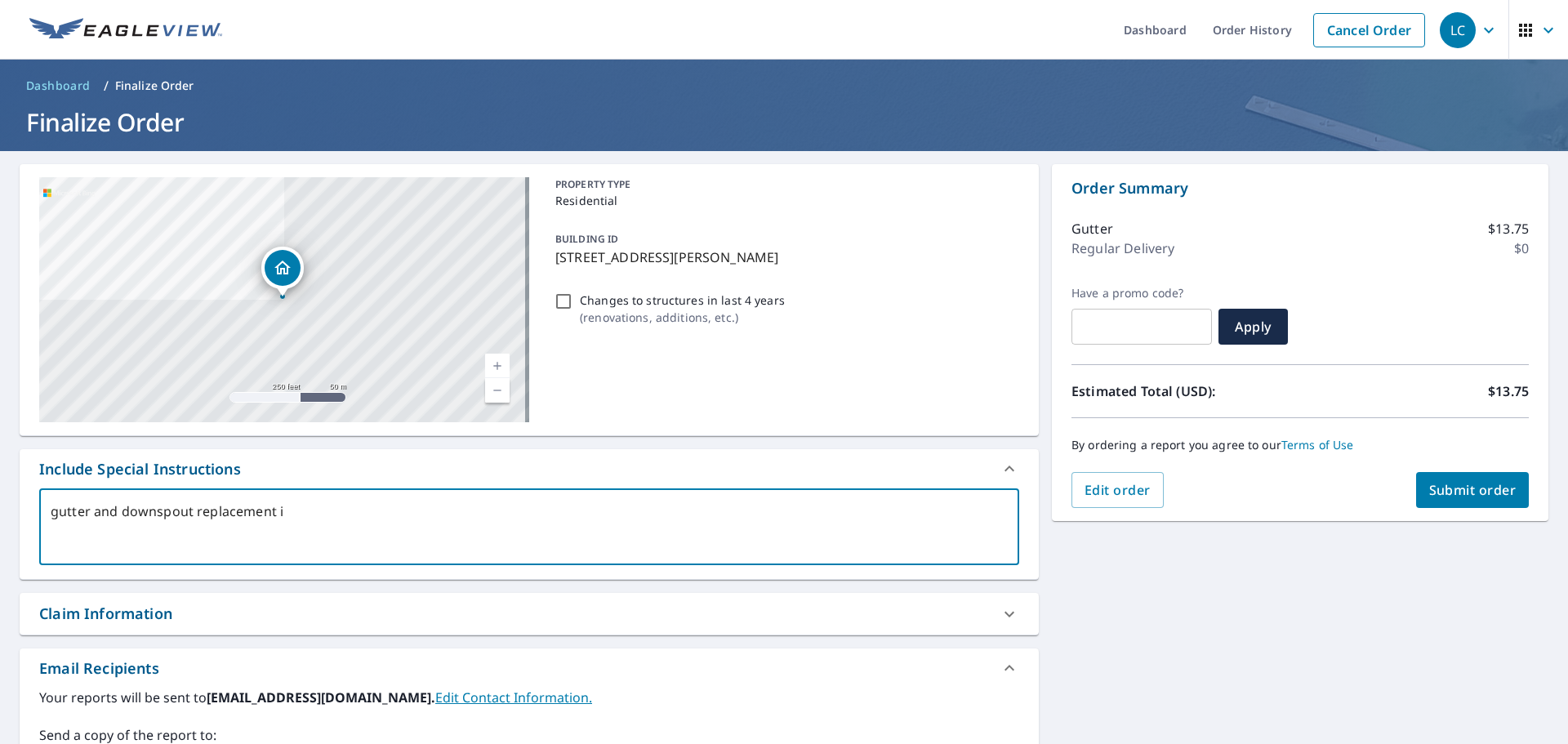
type textarea "x"
type textarea "gutter and downspout replacement in"
type textarea "x"
type textarea "gutter and downspout replacement in 6"
type textarea "x"
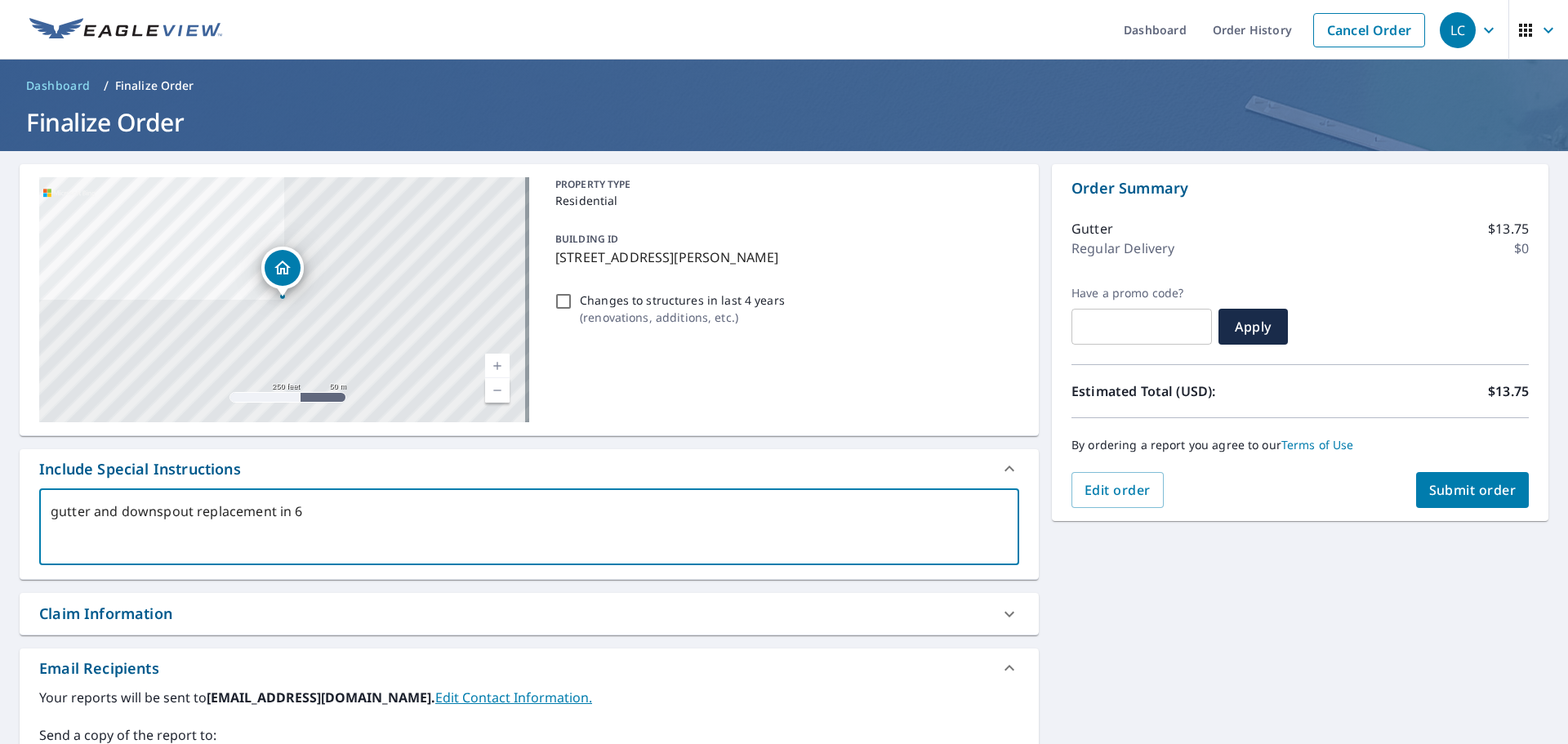
type textarea "gutter and downspout replacement in 6"
type textarea "x"
type textarea "gutter and downspout replacement in 6 i"
type textarea "x"
type textarea "gutter and downspout replacement in 6 in"
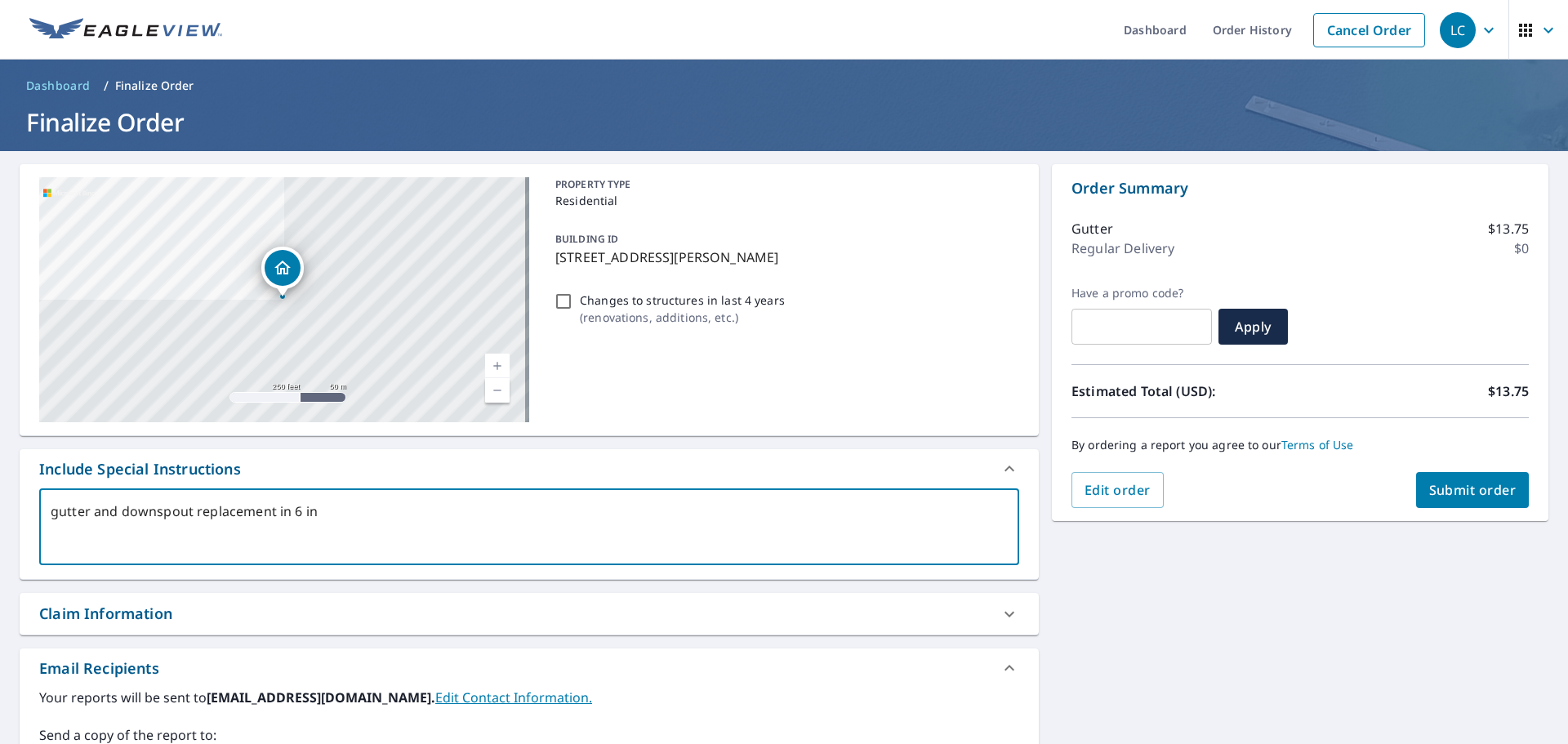
type textarea "x"
type textarea "gutter and downspout replacement in 6 inv"
type textarea "x"
type textarea "gutter and downspout replacement in 6 invh"
type textarea "x"
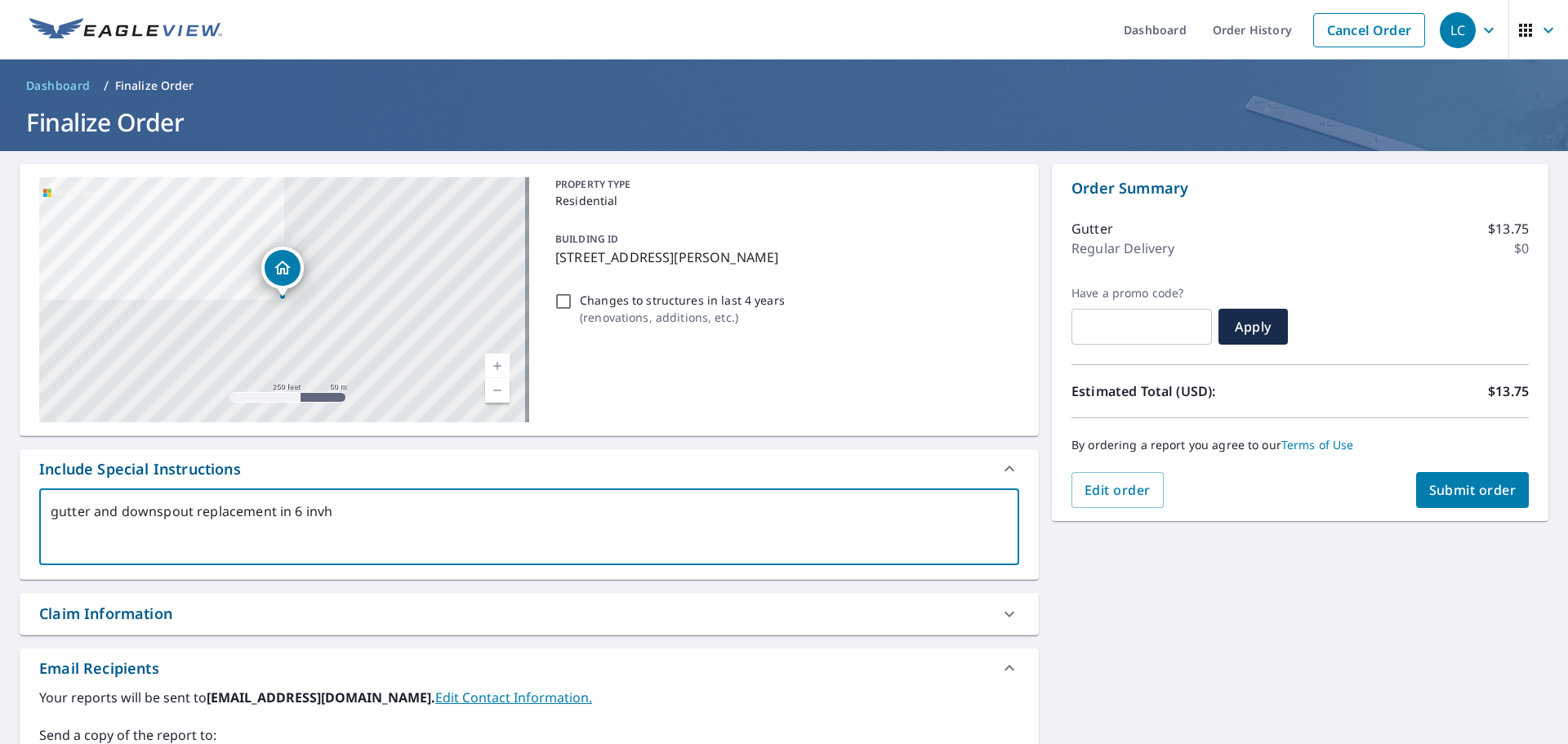
type textarea "gutter and downspout replacement in 6 inv"
type textarea "x"
type textarea "gutter and downspout replacement in 6 in"
type textarea "x"
type textarea "gutter and downspout replacement in 6 inc"
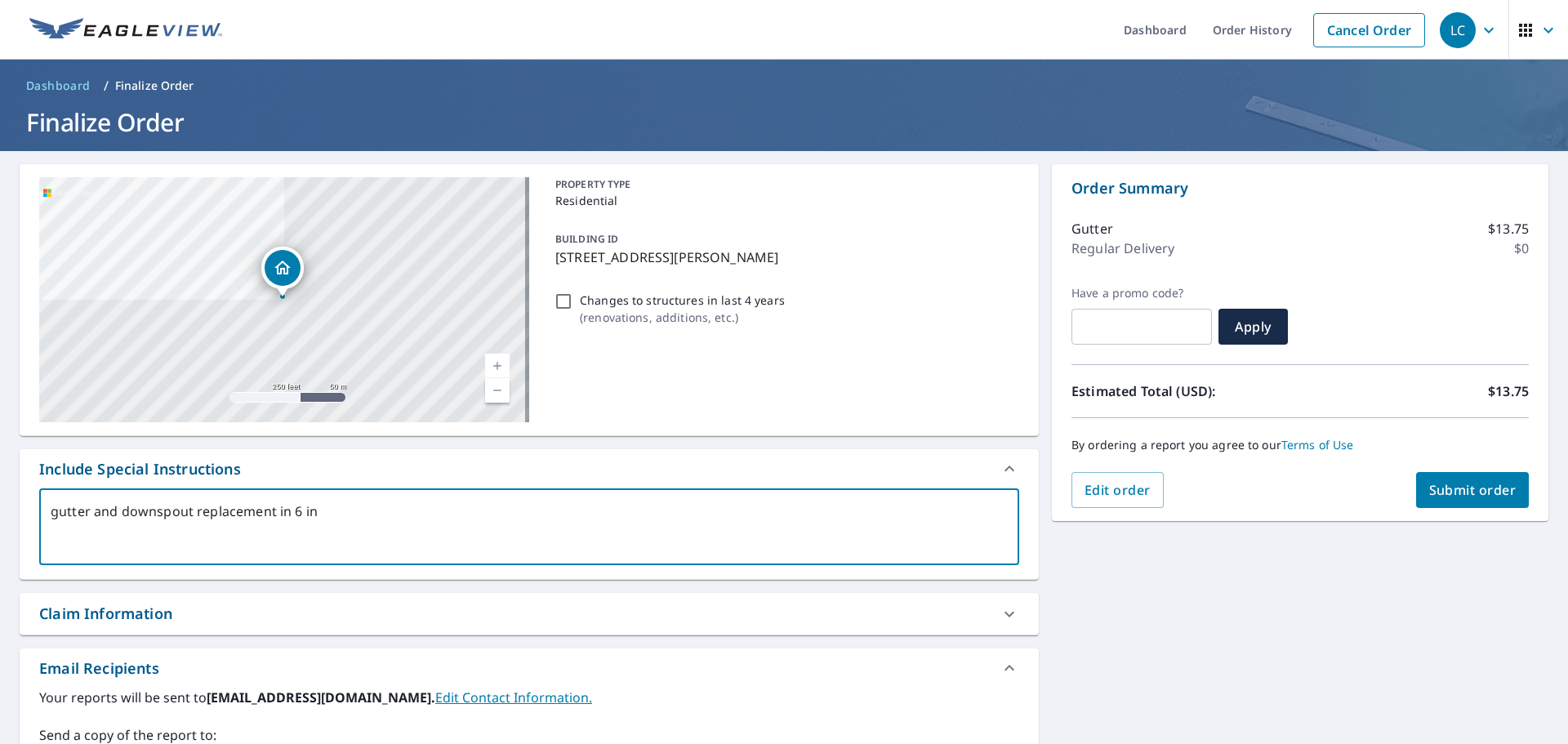
type textarea "x"
type textarea "gutter and downspout replacement in 6 inch"
type textarea "x"
type textarea "gutter and downspout replacement in 6 inch"
type textarea "x"
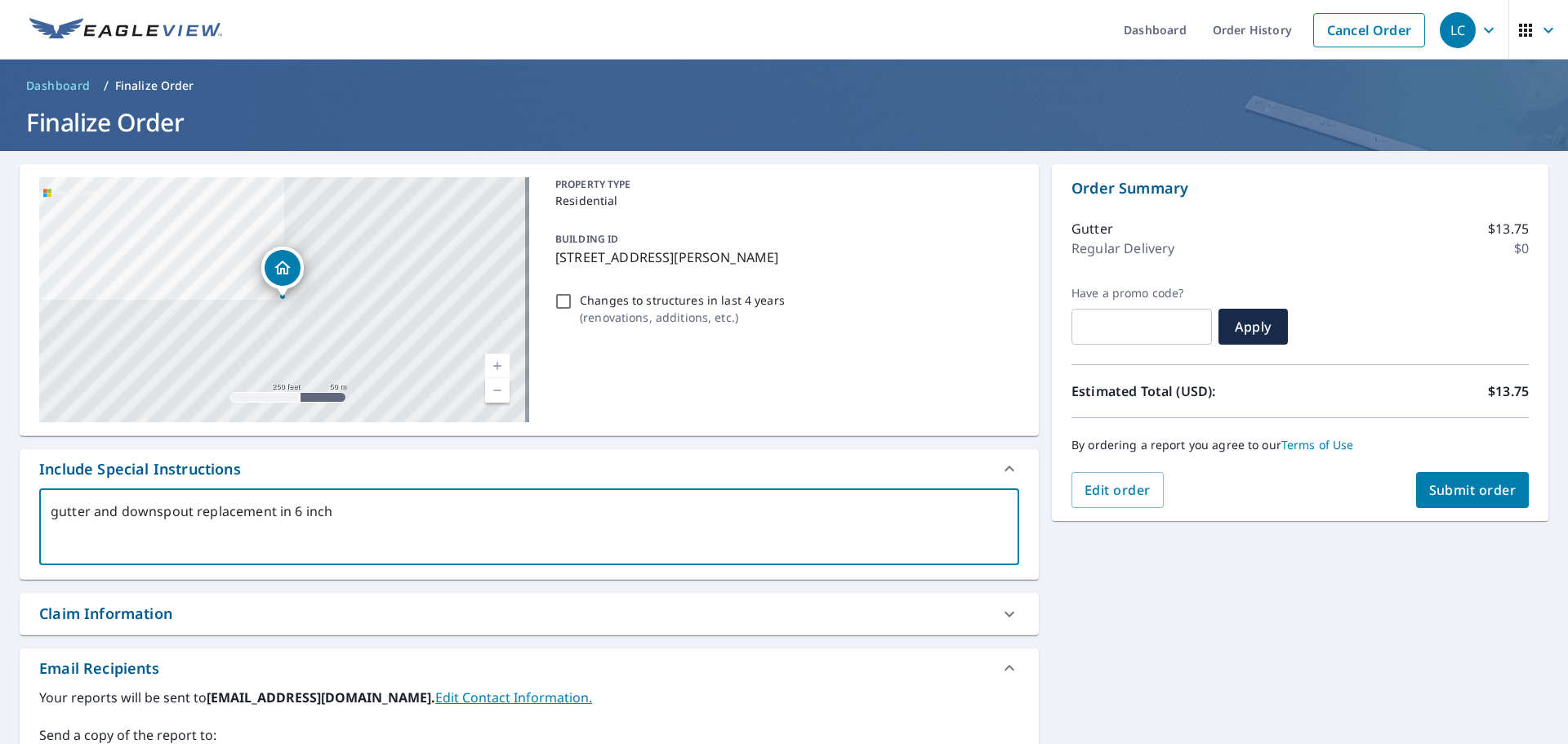
type textarea "gutter and downspout replacement in 6 inch w"
type textarea "x"
type textarea "gutter and downspout replacement in 6 inch wh"
type textarea "x"
type textarea "gutter and downspout replacement in 6 inch whi"
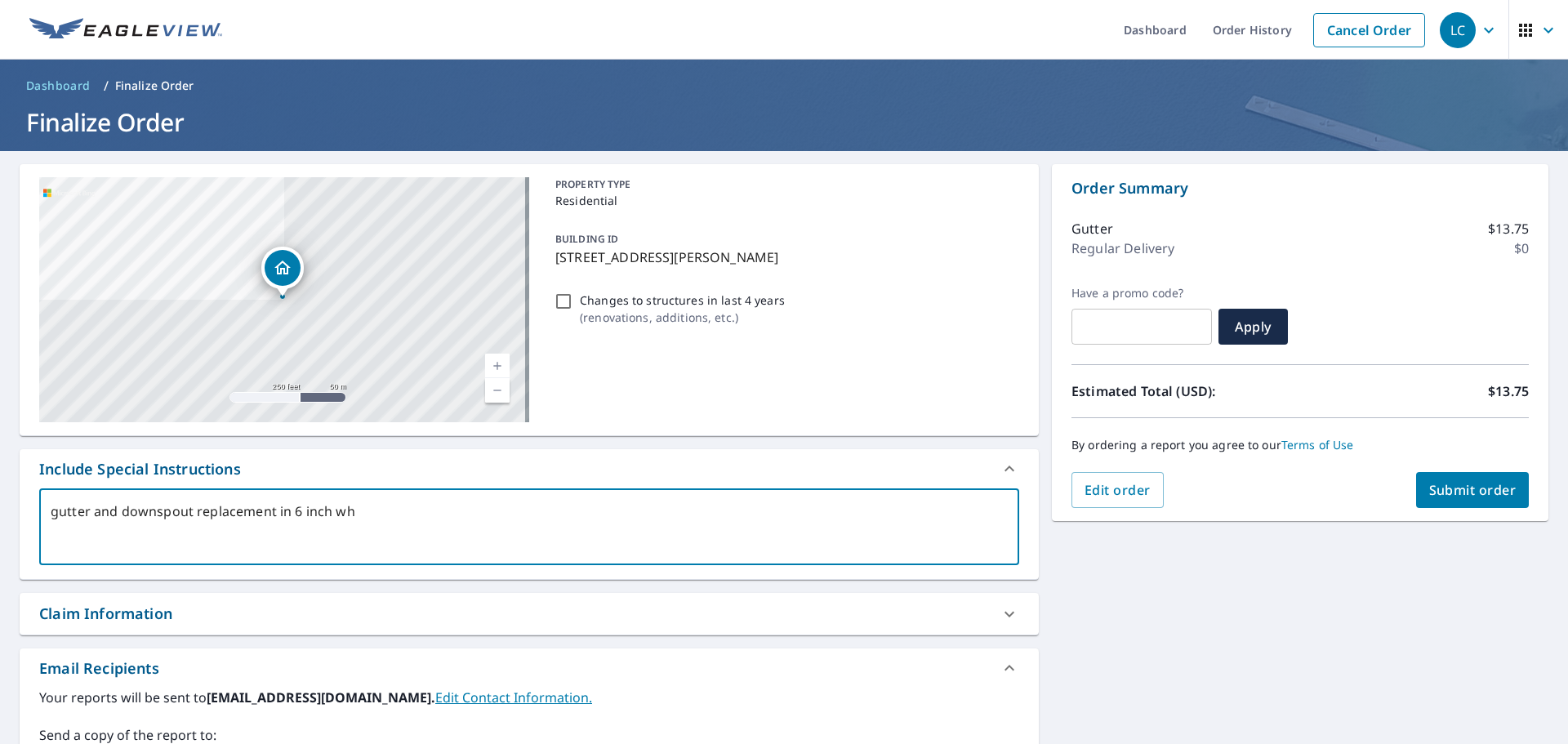
type textarea "x"
type textarea "gutter and downspout replacement in 6 inch whit"
type textarea "x"
type textarea "gutter and downspout replacement in 6 inch white"
type textarea "x"
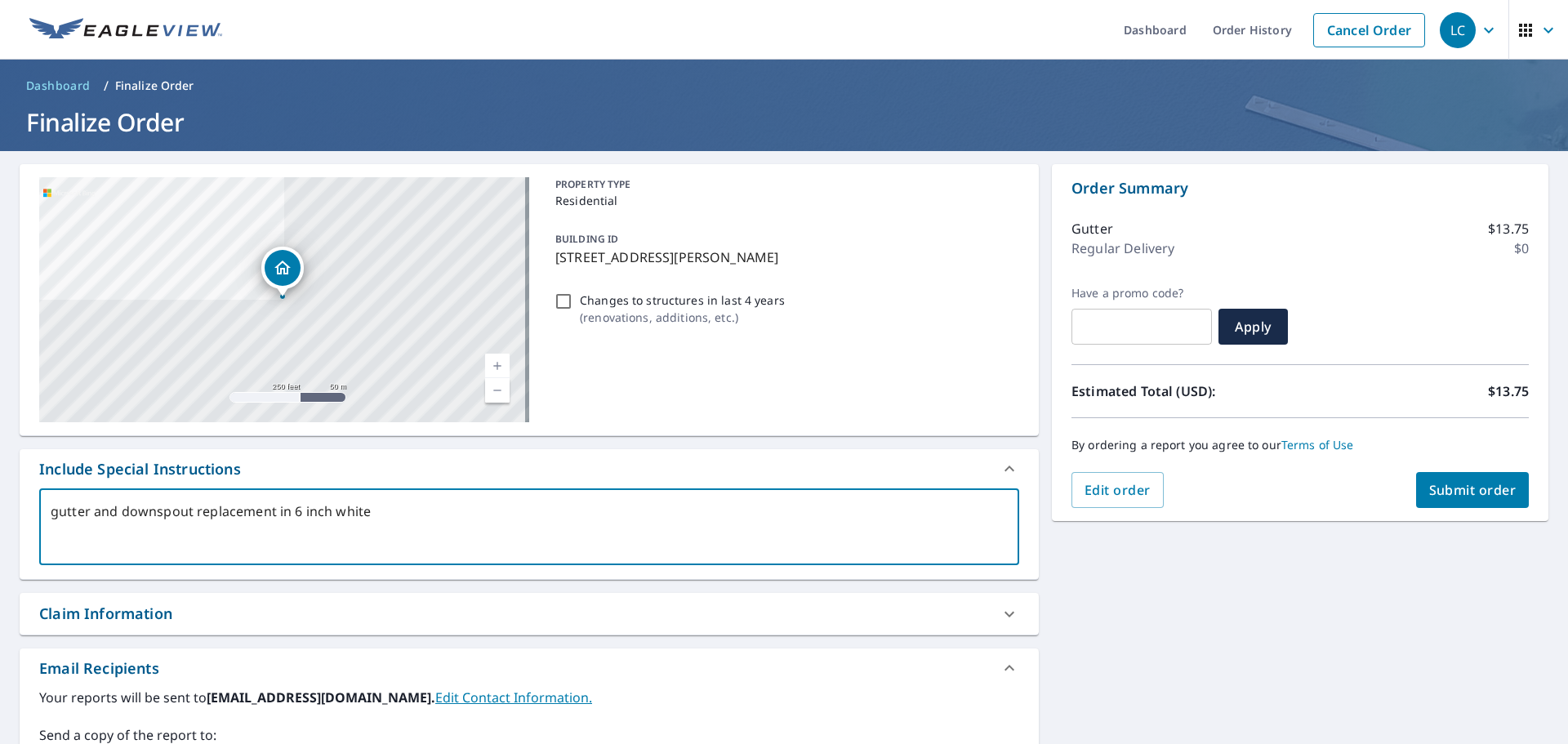
click at [89, 516] on textarea "gutter and downspout replacement in 6 inch white" at bounding box center [529, 526] width 957 height 46
click at [0, 0] on lt-div "This sentence does not start with an uppercase letter. G utter Ignore" at bounding box center [0, 0] width 0 height 0
click at [0, 0] on lt-span "G utter" at bounding box center [0, 0] width 0 height 0
type textarea "Gutter and downspout replacement in 6 inch white"
type textarea "x"
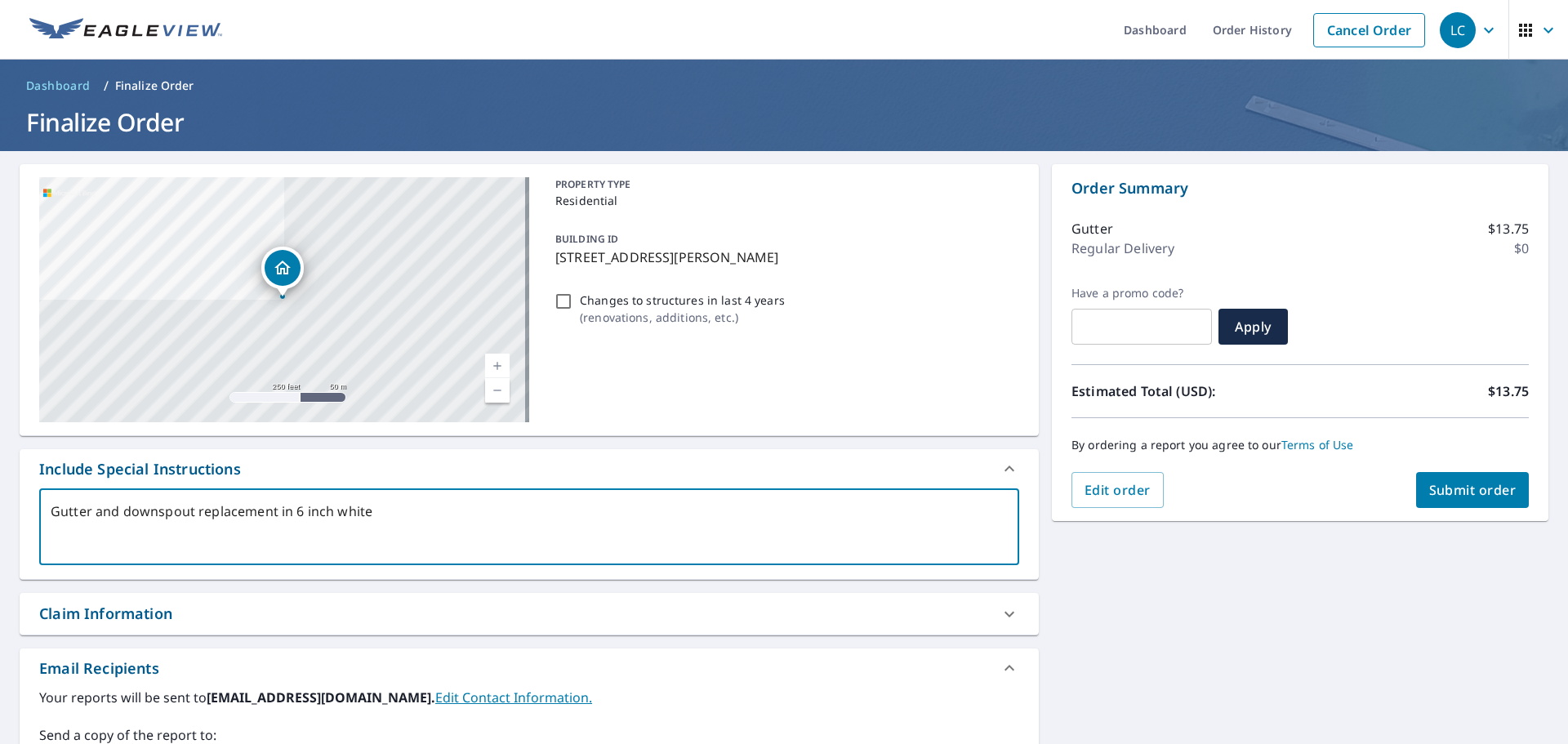
click at [165, 515] on textarea "Gutter and downspout replacement in 6 inch white" at bounding box center [529, 526] width 957 height 46
click at [0, 0] on lt-em "down spout" at bounding box center [0, 0] width 0 height 0
type textarea "Gutter and down spout replacement in 6 inch white"
type textarea "x"
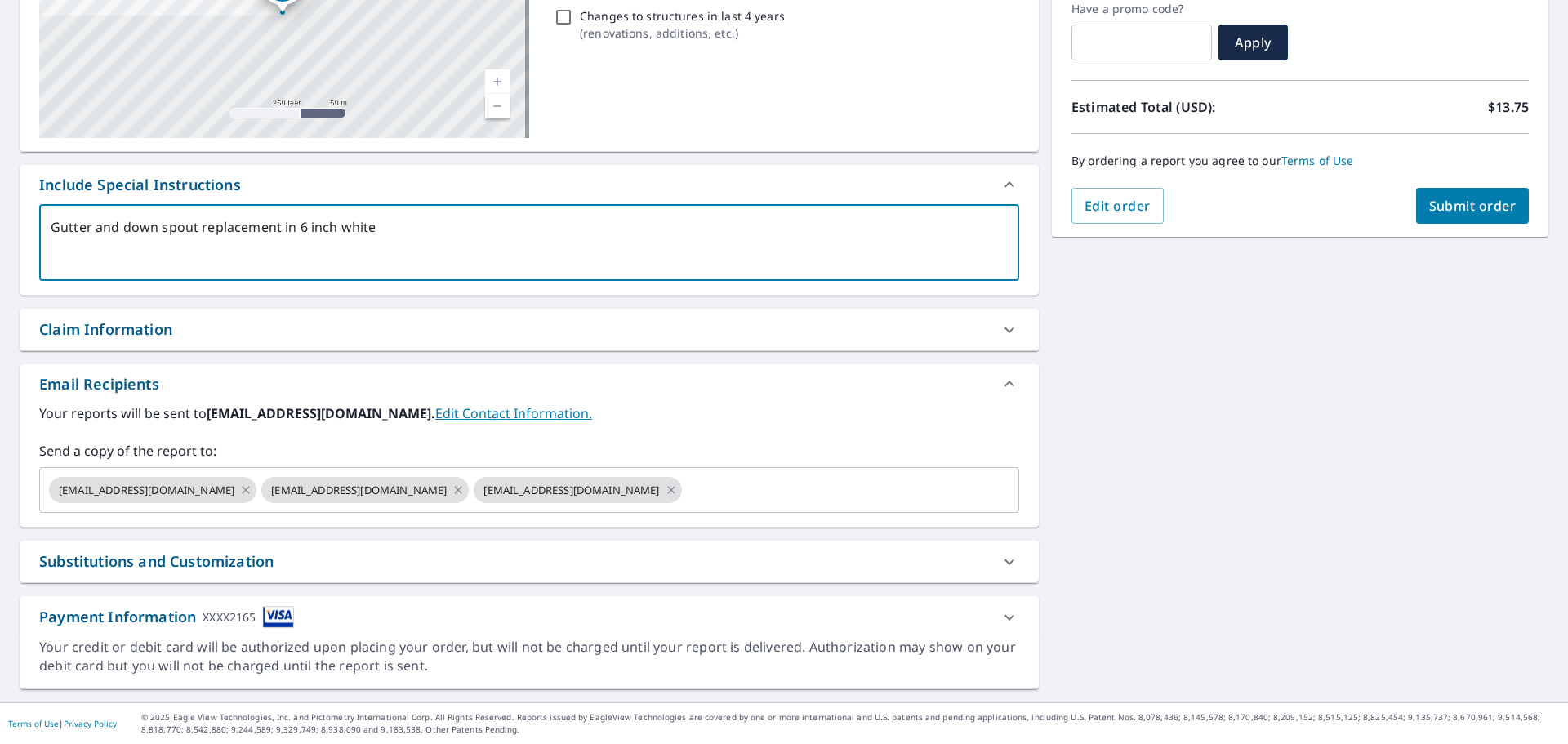
type textarea "Gutter and down spout replacement in 6 inch white"
click at [1450, 209] on span "Submit order" at bounding box center [1473, 205] width 88 height 18
type textarea "x"
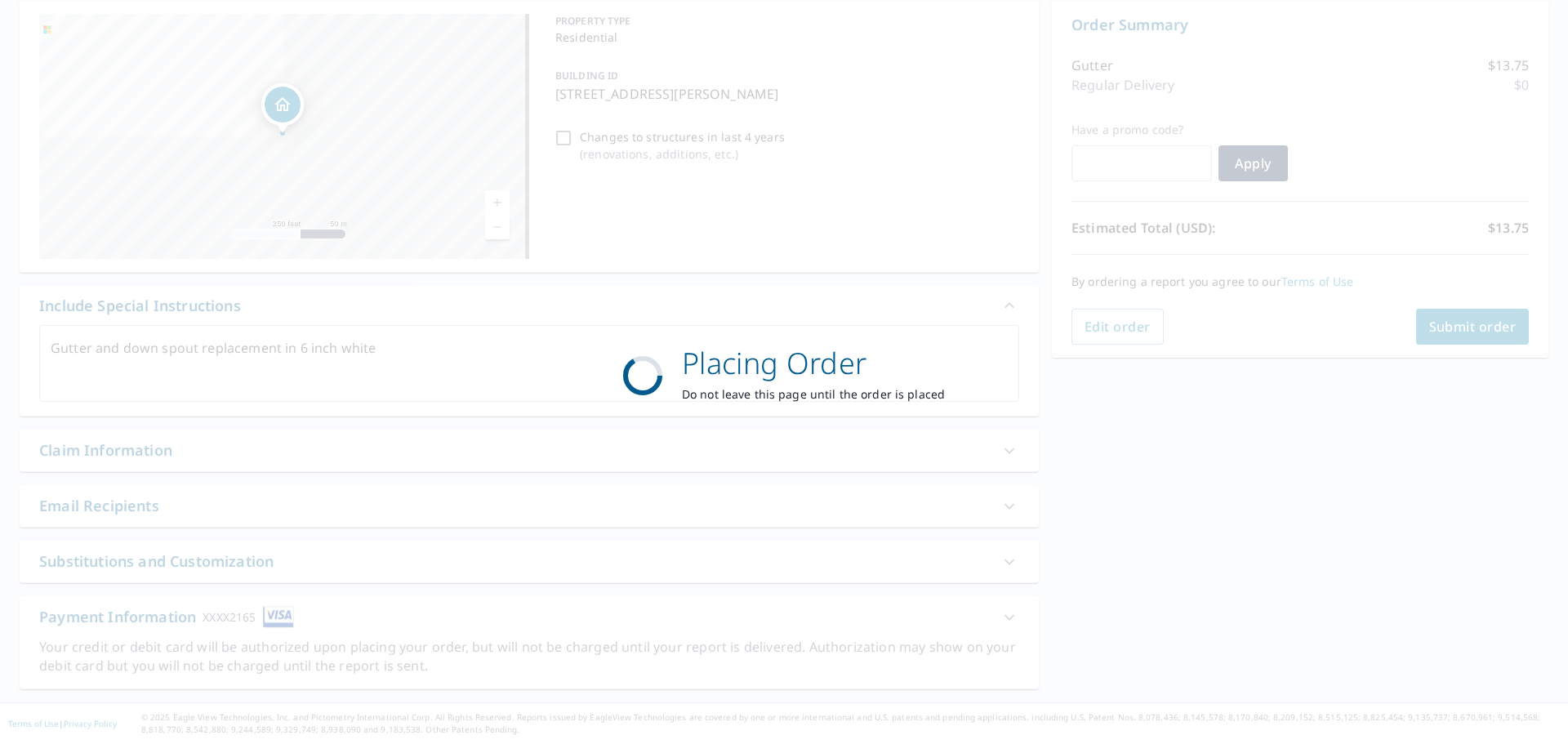
scroll to position [163, 0]
